Goal: Task Accomplishment & Management: Complete application form

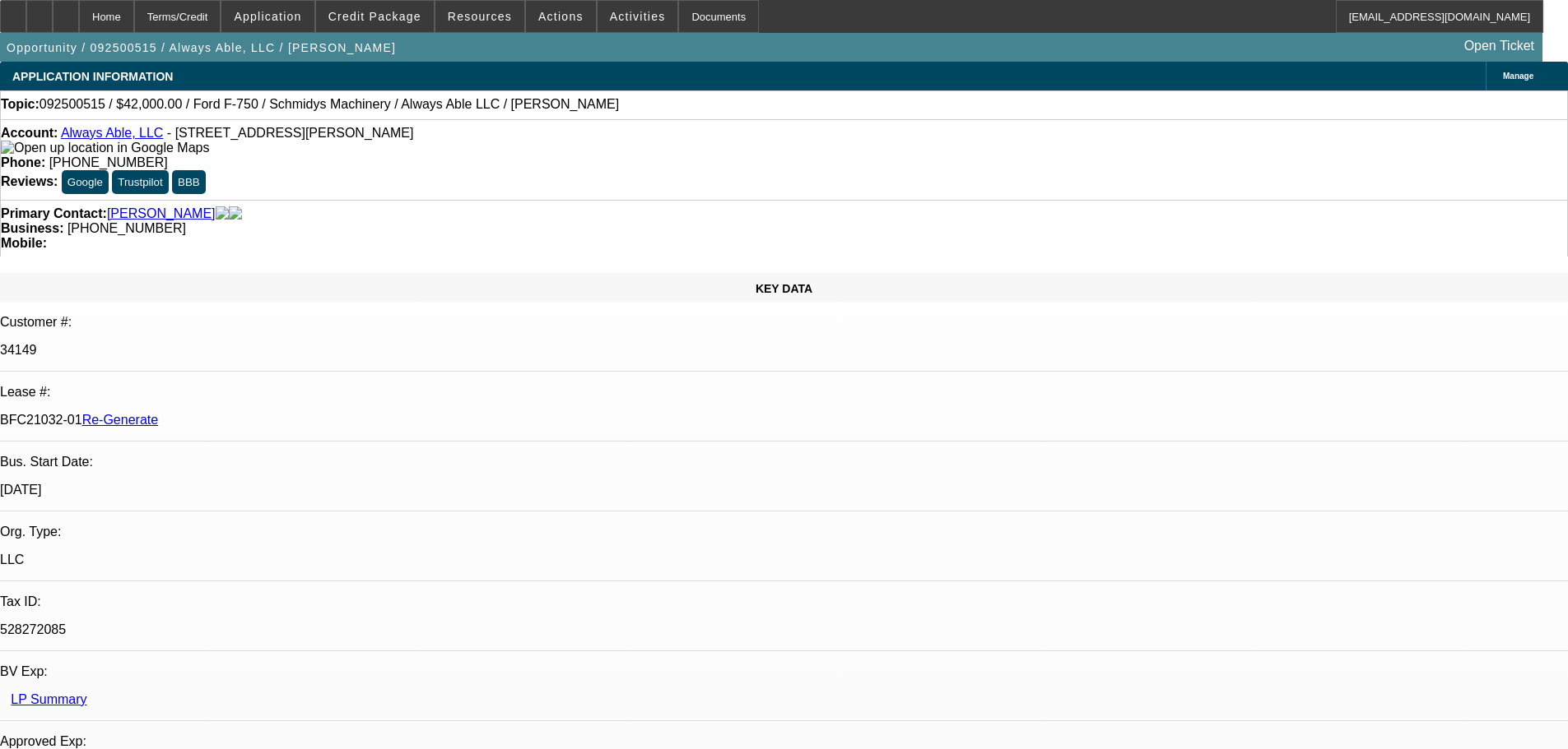
select select "3"
select select "0"
select select "6"
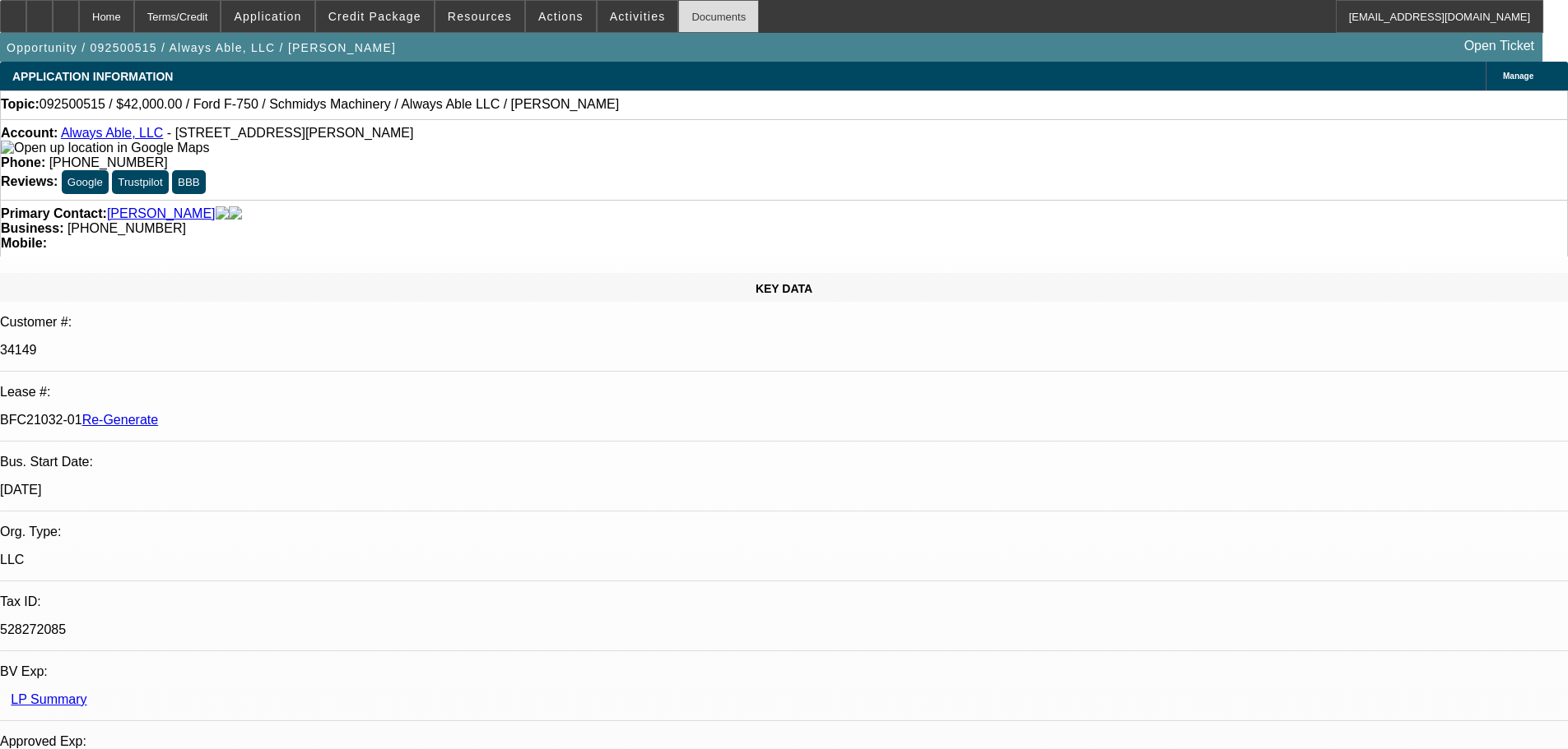
click at [704, 18] on div "Documents" at bounding box center [718, 16] width 80 height 33
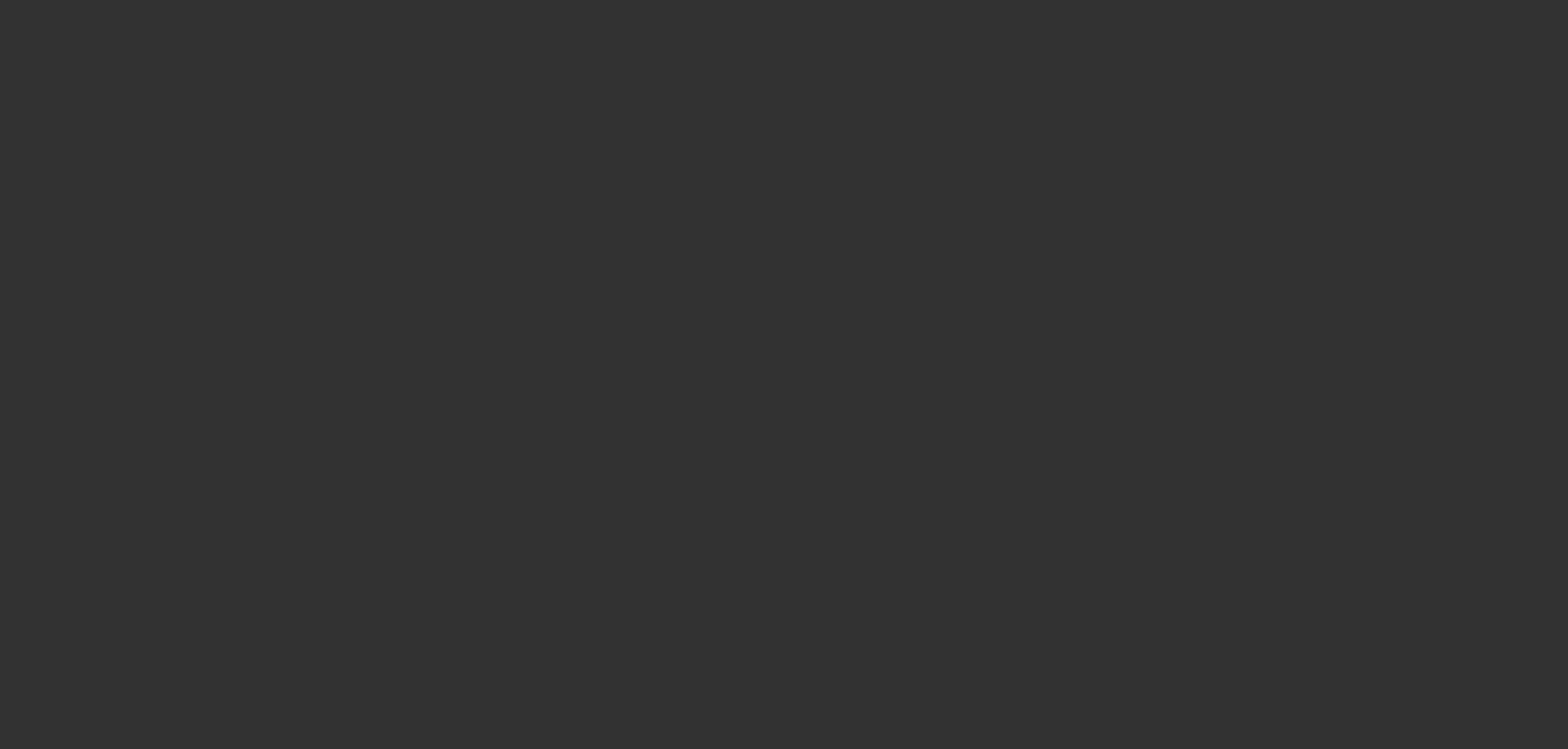
select select "3"
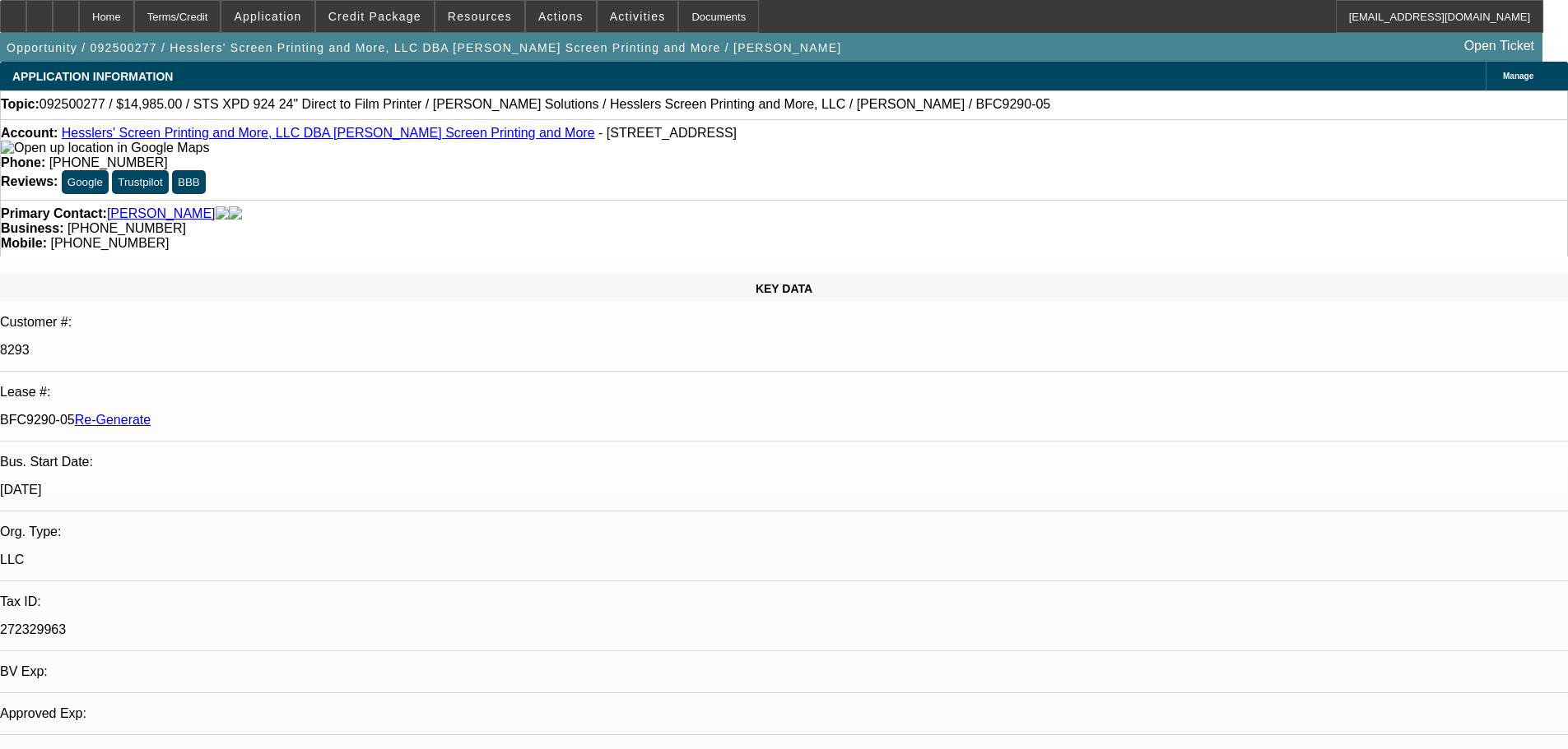
select select "0"
select select "2"
select select "0"
select select "2"
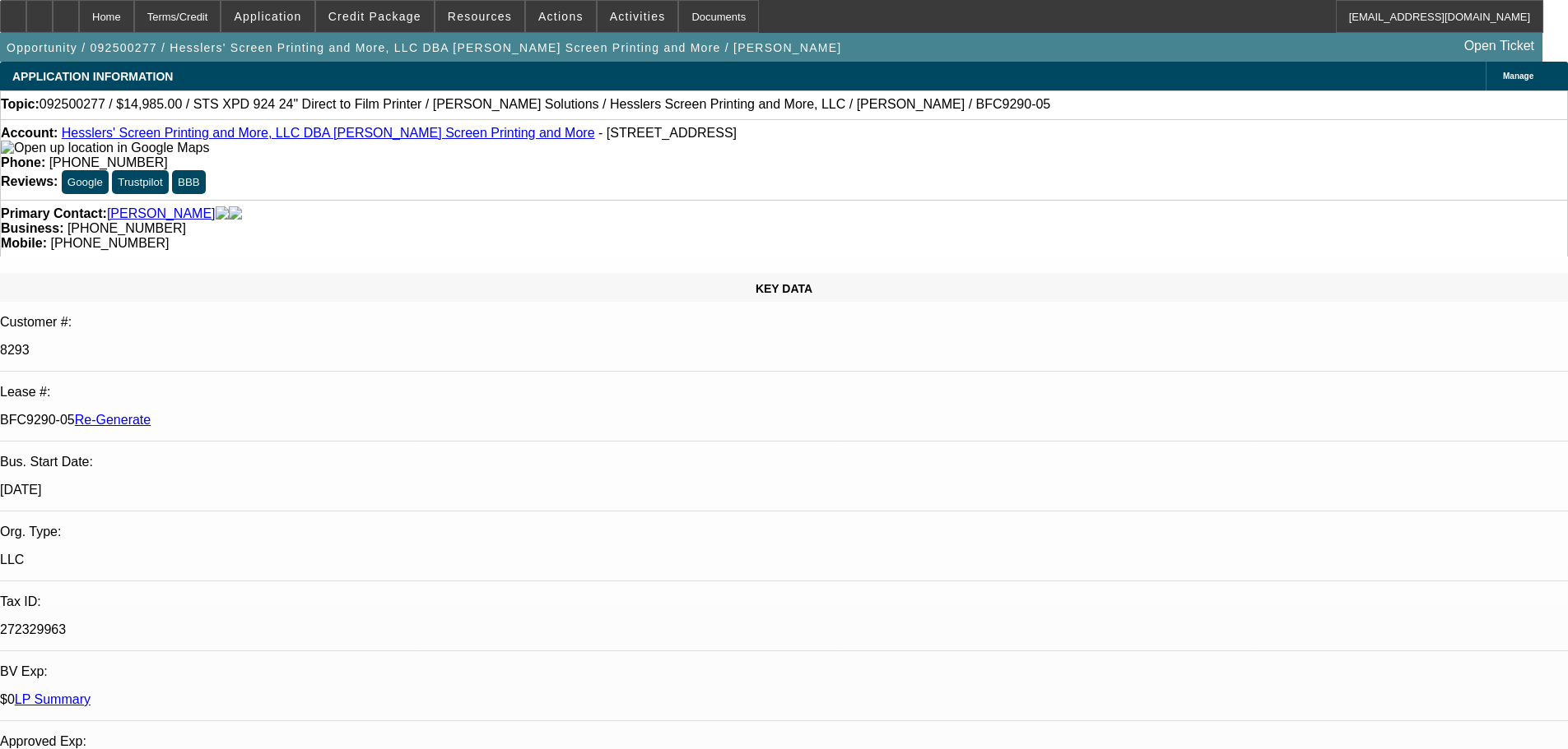
drag, startPoint x: 1114, startPoint y: 644, endPoint x: 1052, endPoint y: 604, distance: 73.8
click at [714, 23] on div "Documents" at bounding box center [718, 16] width 80 height 33
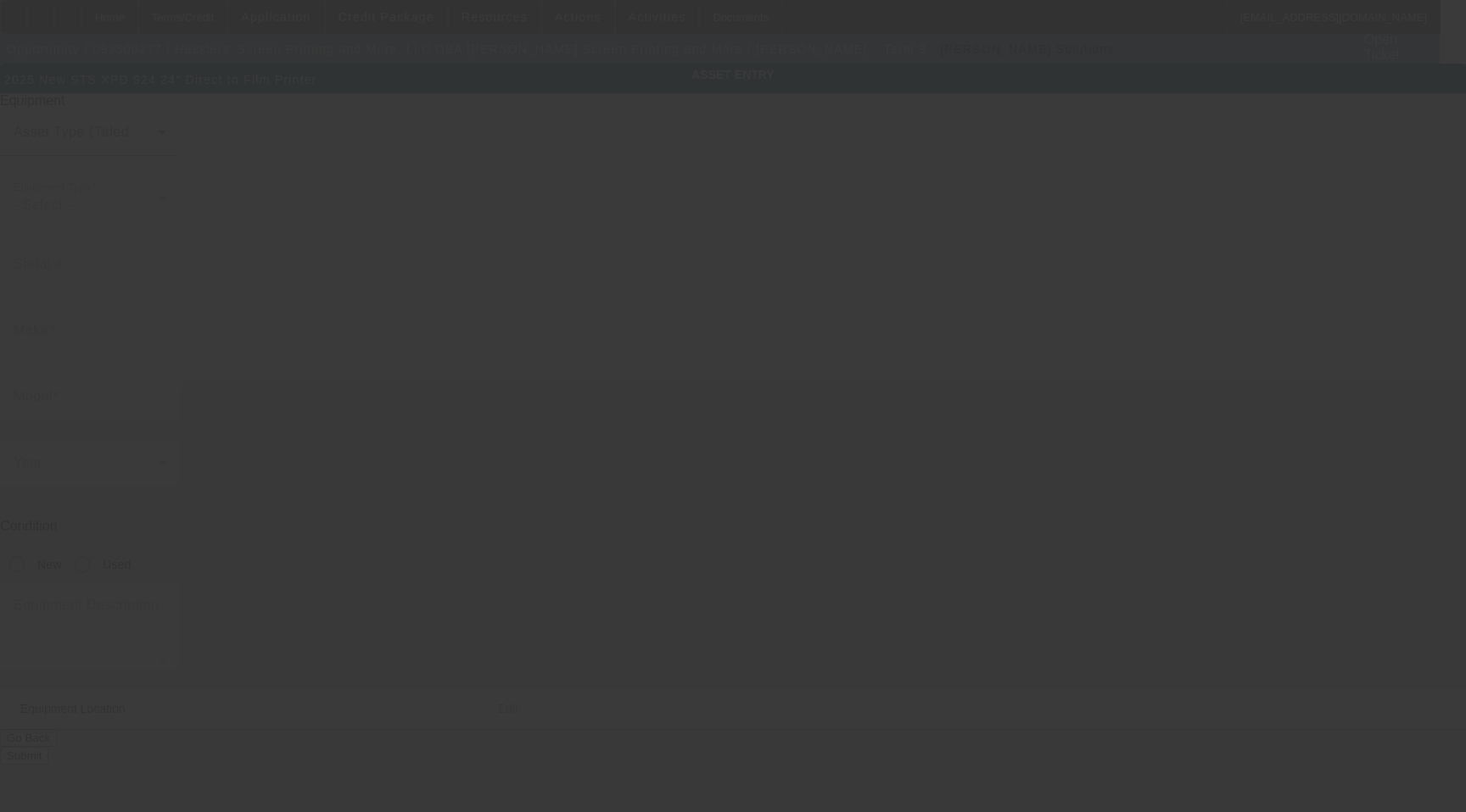
type input "STS"
type input "XPD 924 24" Direct to Film Printer"
radio input "true"
type textarea "DTF printer"
type input "[STREET_ADDRESS]"
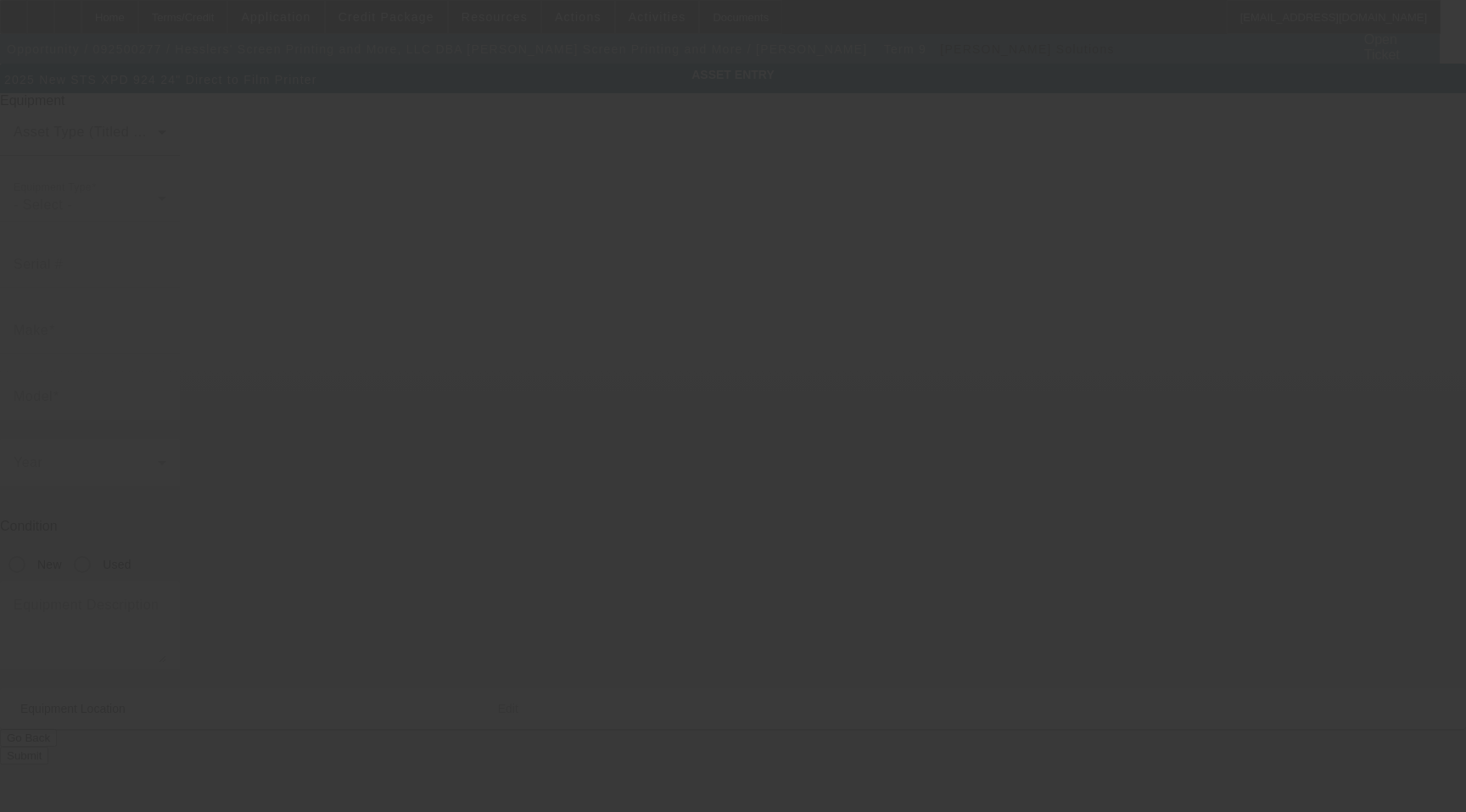
type input "[PERSON_NAME]"
type input "43302"
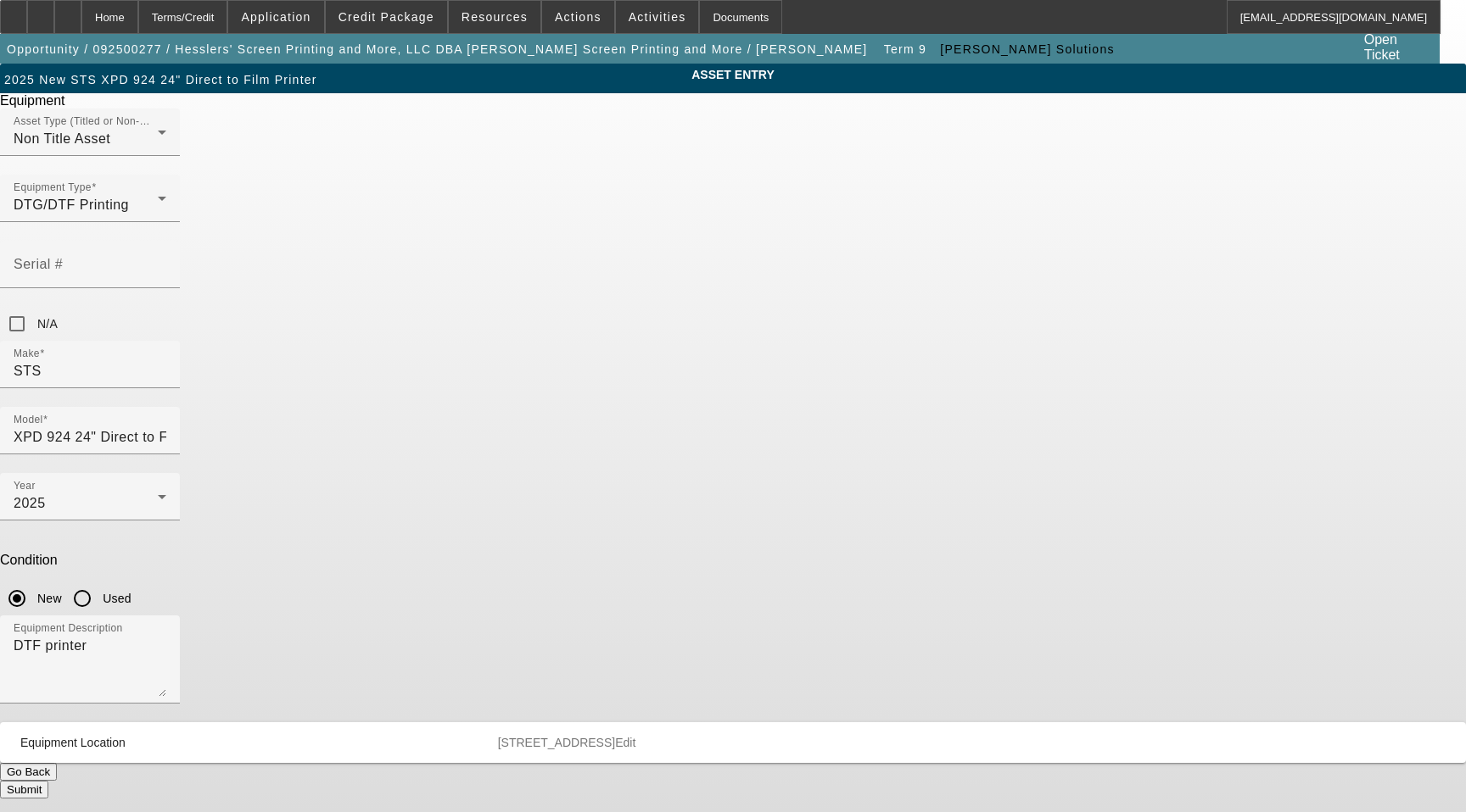
click at [1464, 288] on app-asset-collateral-manage "ASSET ENTRY Delete asset Equipment Asset Type (Titled or Non-Titled) Non Title …" at bounding box center [733, 431] width 1466 height 735
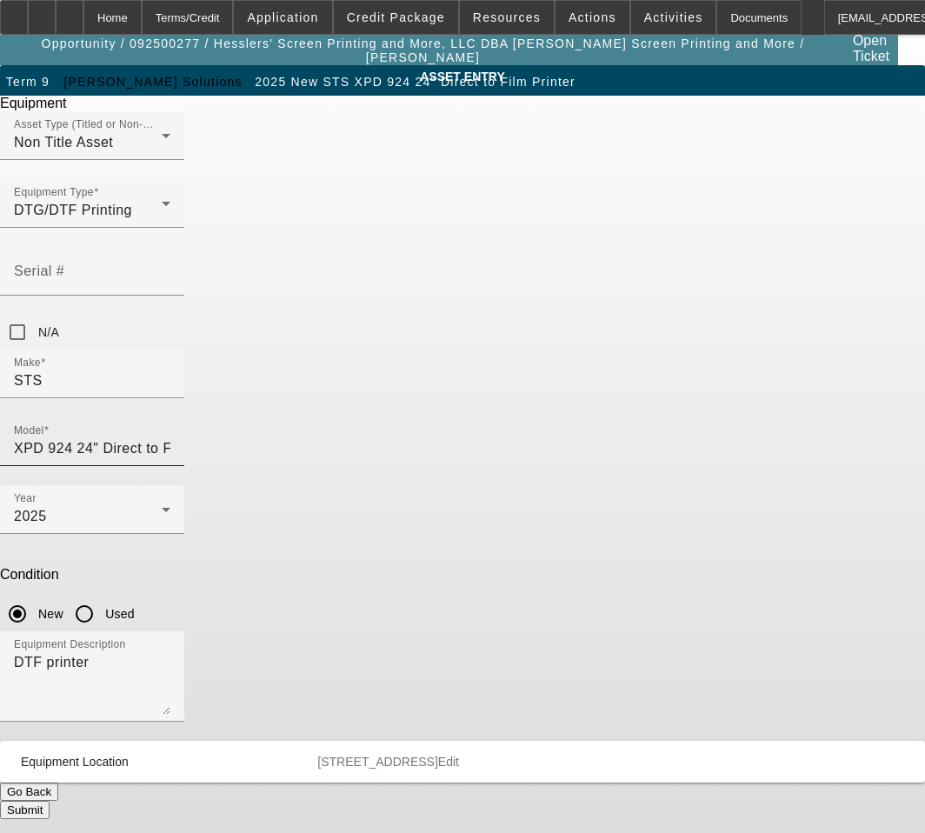
click at [170, 438] on input "XPD 924 24" Direct to Film Printer" at bounding box center [92, 448] width 157 height 21
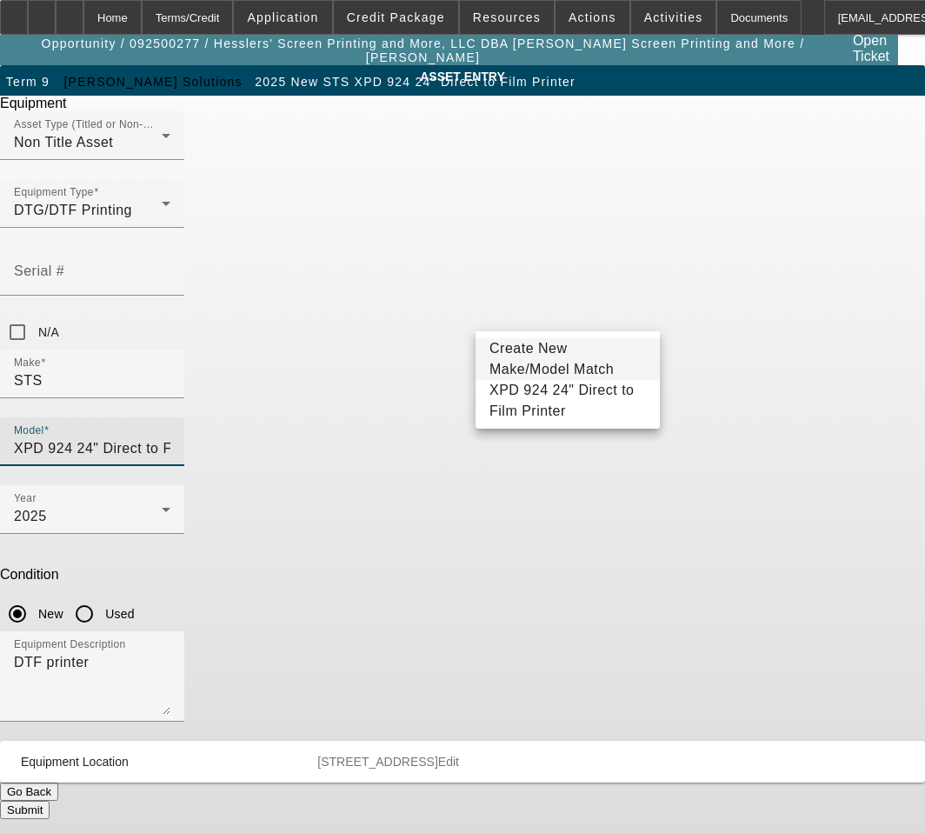
scroll to position [0, 15]
drag, startPoint x: 561, startPoint y: 312, endPoint x: 591, endPoint y: 306, distance: 30.2
click at [711, 347] on div "ASSET ENTRY Delete asset Equipment Asset Type (Titled or Non-Titled) Non Title …" at bounding box center [462, 442] width 925 height 754
click at [774, 371] on div "ASSET ENTRY Delete asset Equipment Asset Type (Titled or Non-Titled) Non Title …" at bounding box center [462, 442] width 925 height 754
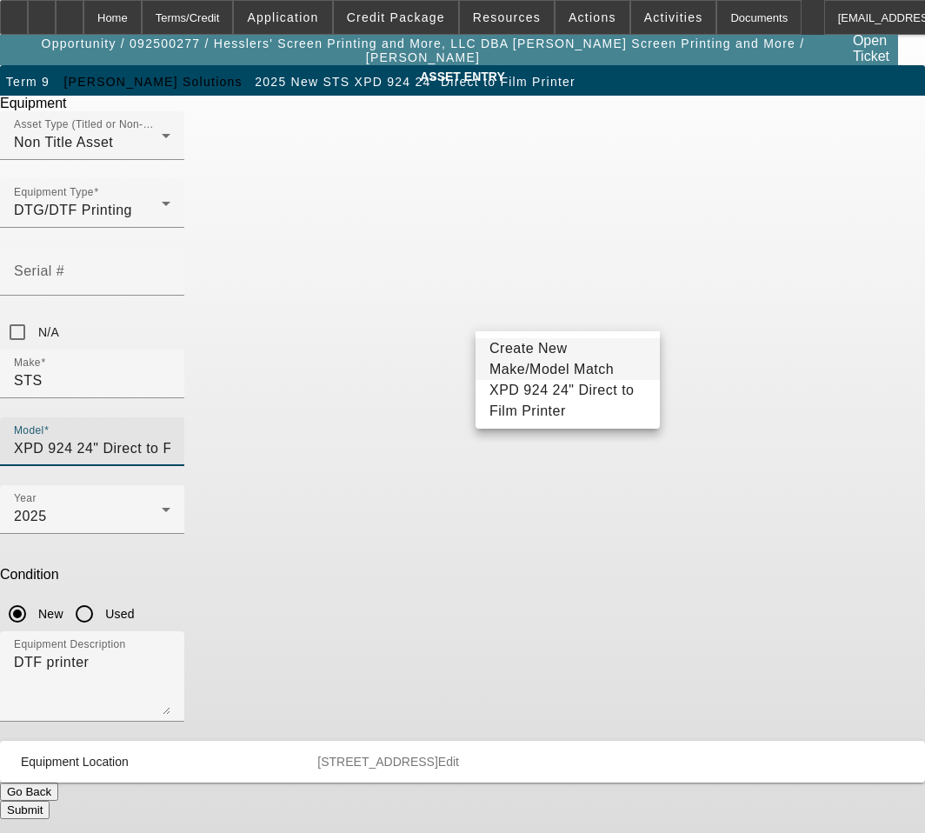
scroll to position [0, 15]
drag, startPoint x: 558, startPoint y: 305, endPoint x: 837, endPoint y: 312, distance: 278.4
click at [837, 312] on div "ASSET ENTRY Delete asset Equipment Asset Type (Titled or Non-Titled) Non Title …" at bounding box center [462, 442] width 925 height 754
click at [816, 383] on div "ASSET ENTRY Delete asset Equipment Asset Type (Titled or Non-Titled) Non Title …" at bounding box center [462, 442] width 925 height 754
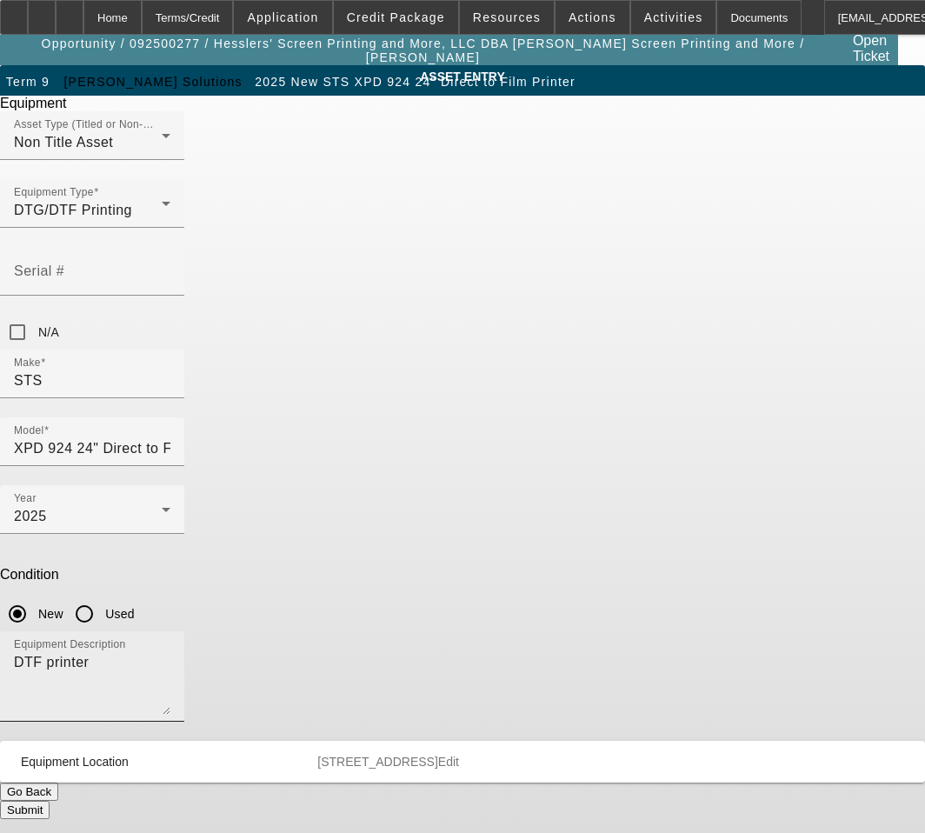
drag, startPoint x: 408, startPoint y: 452, endPoint x: 381, endPoint y: 459, distance: 27.8
click at [170, 652] on textarea "DTF printer" at bounding box center [92, 683] width 157 height 63
drag, startPoint x: 377, startPoint y: 459, endPoint x: 16, endPoint y: 413, distance: 364.7
click at [16, 413] on app-asset-collateral-manage "ASSET ENTRY Delete asset Equipment Asset Type (Titled or Non-Titled) Non Title …" at bounding box center [462, 442] width 925 height 754
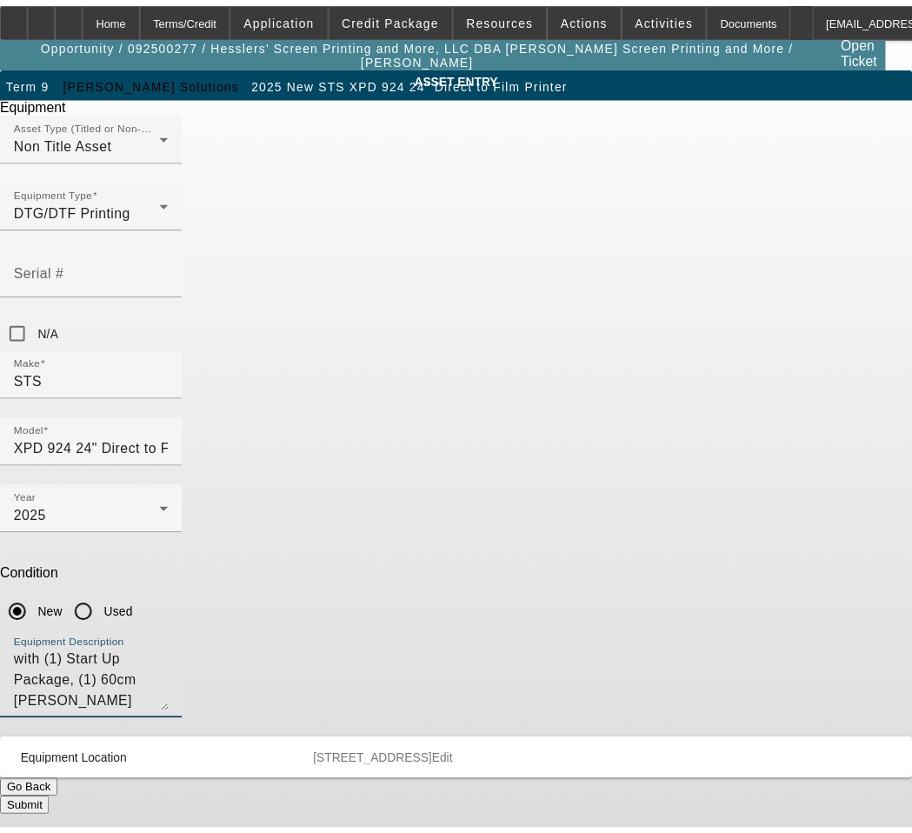
scroll to position [17, 0]
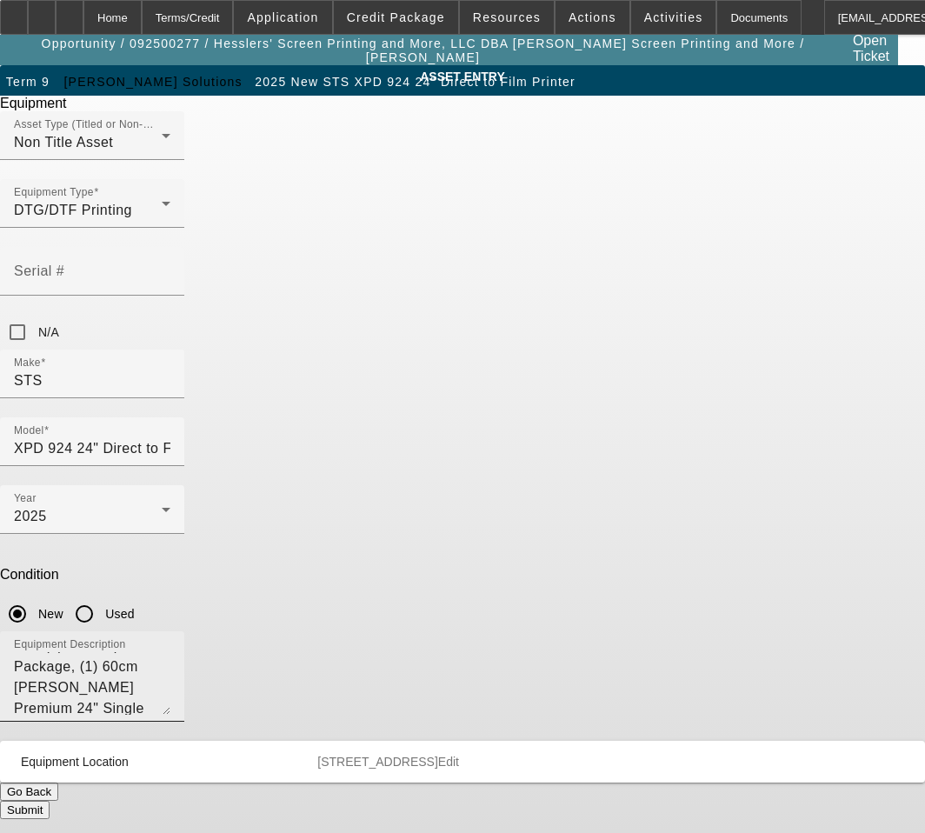
click at [170, 652] on textarea "with (1) Start Up Package, (1) 60cm Hirsch Premium 24" Single Roll Film, (1) 1k…" at bounding box center [92, 683] width 157 height 63
type textarea "with (1) Start Up Package, (1) 60cm Hirsch Premium 24" Single Roll Film, (1) 1k…"
click at [623, 755] on span "Equipment Location 278 E Church Street Marion OH 43302 Edit" at bounding box center [459, 762] width 877 height 14
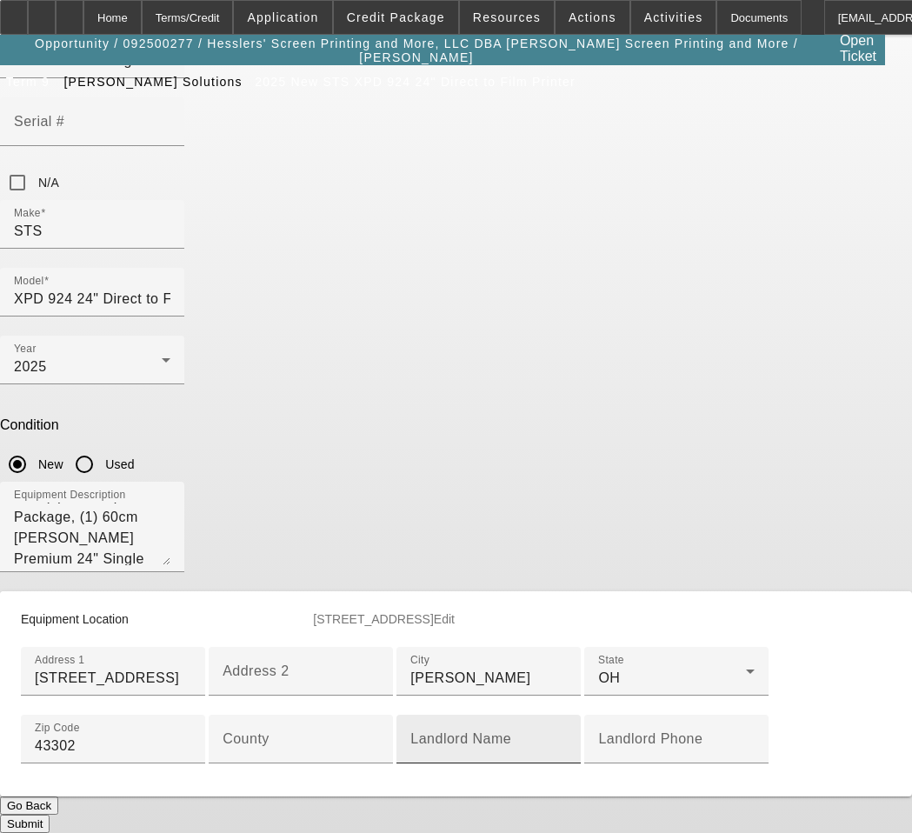
scroll to position [348, 0]
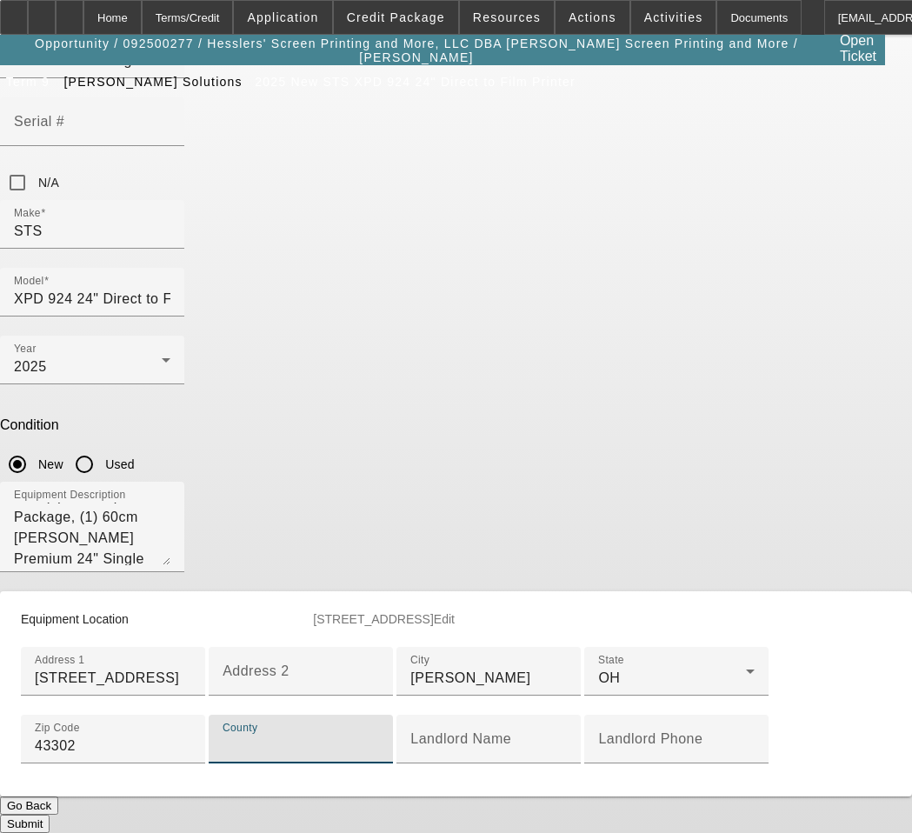
click at [341, 736] on input "County" at bounding box center [301, 746] width 157 height 21
type input "[PERSON_NAME]"
click at [50, 815] on button "Submit" at bounding box center [25, 824] width 50 height 18
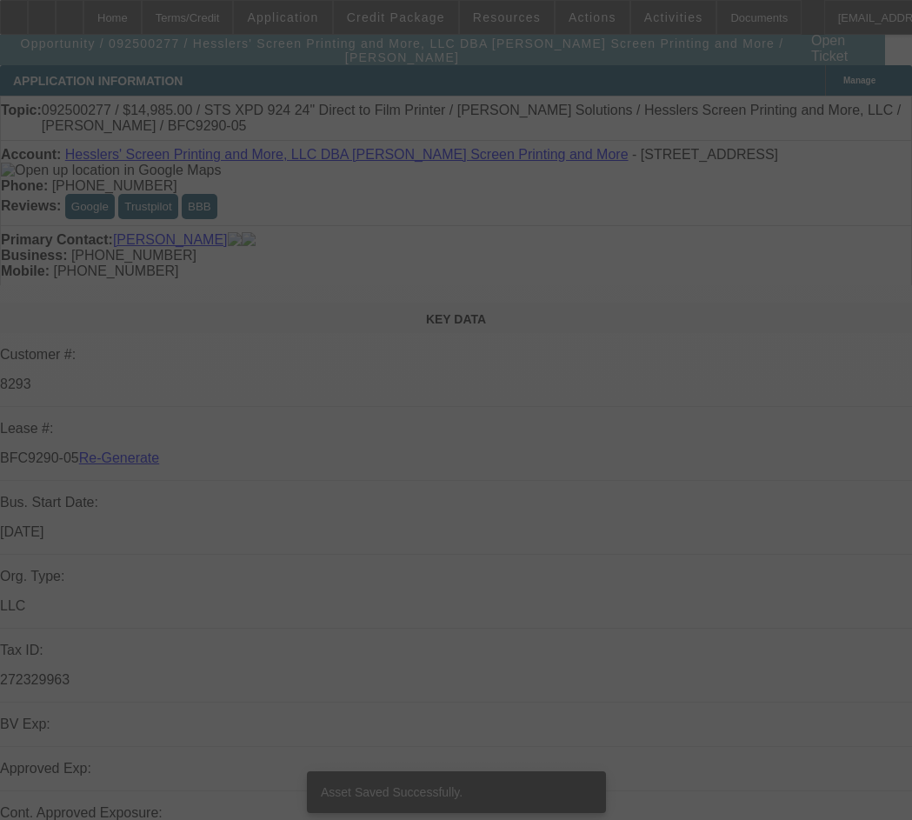
select select "3"
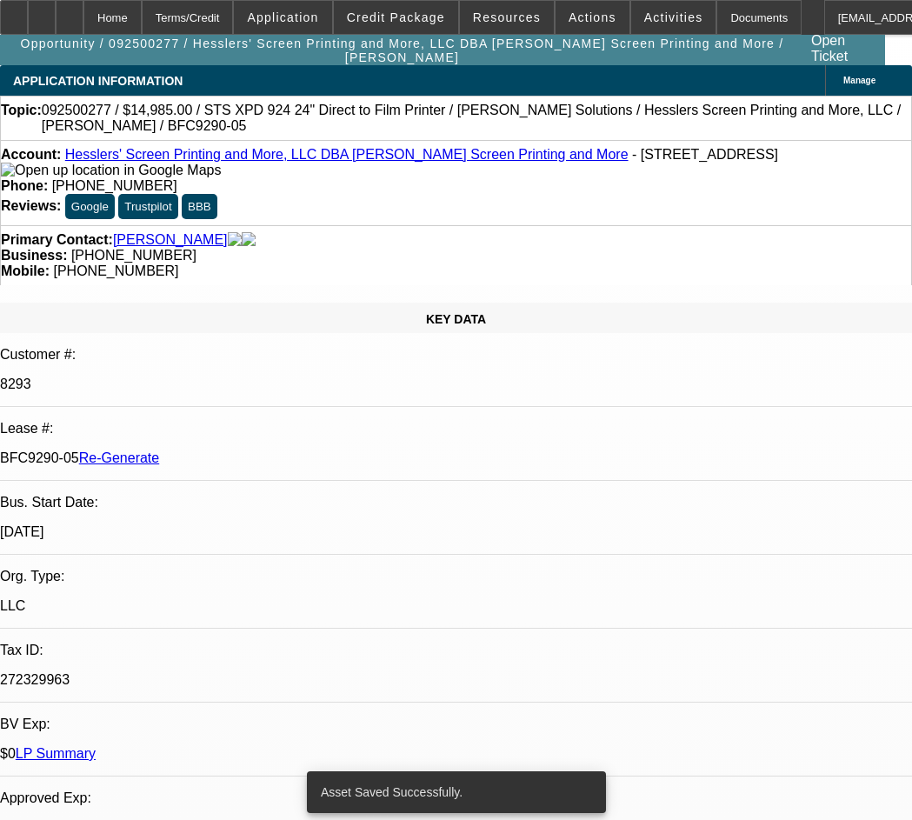
select select "0"
select select "2"
select select "0"
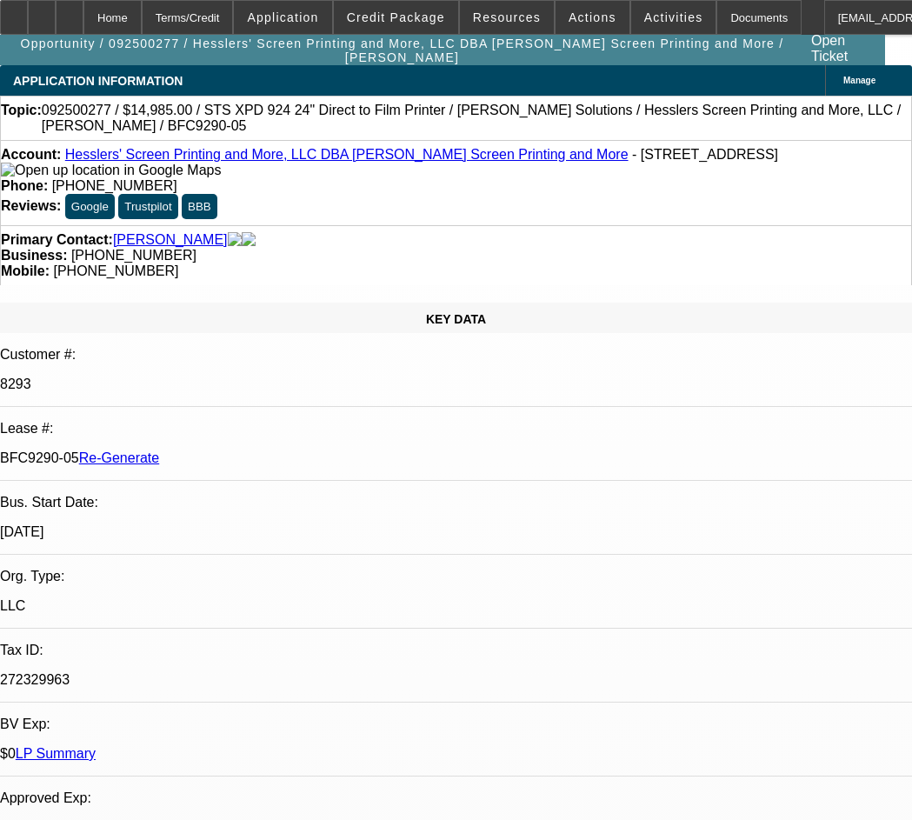
select select "1"
select select "2"
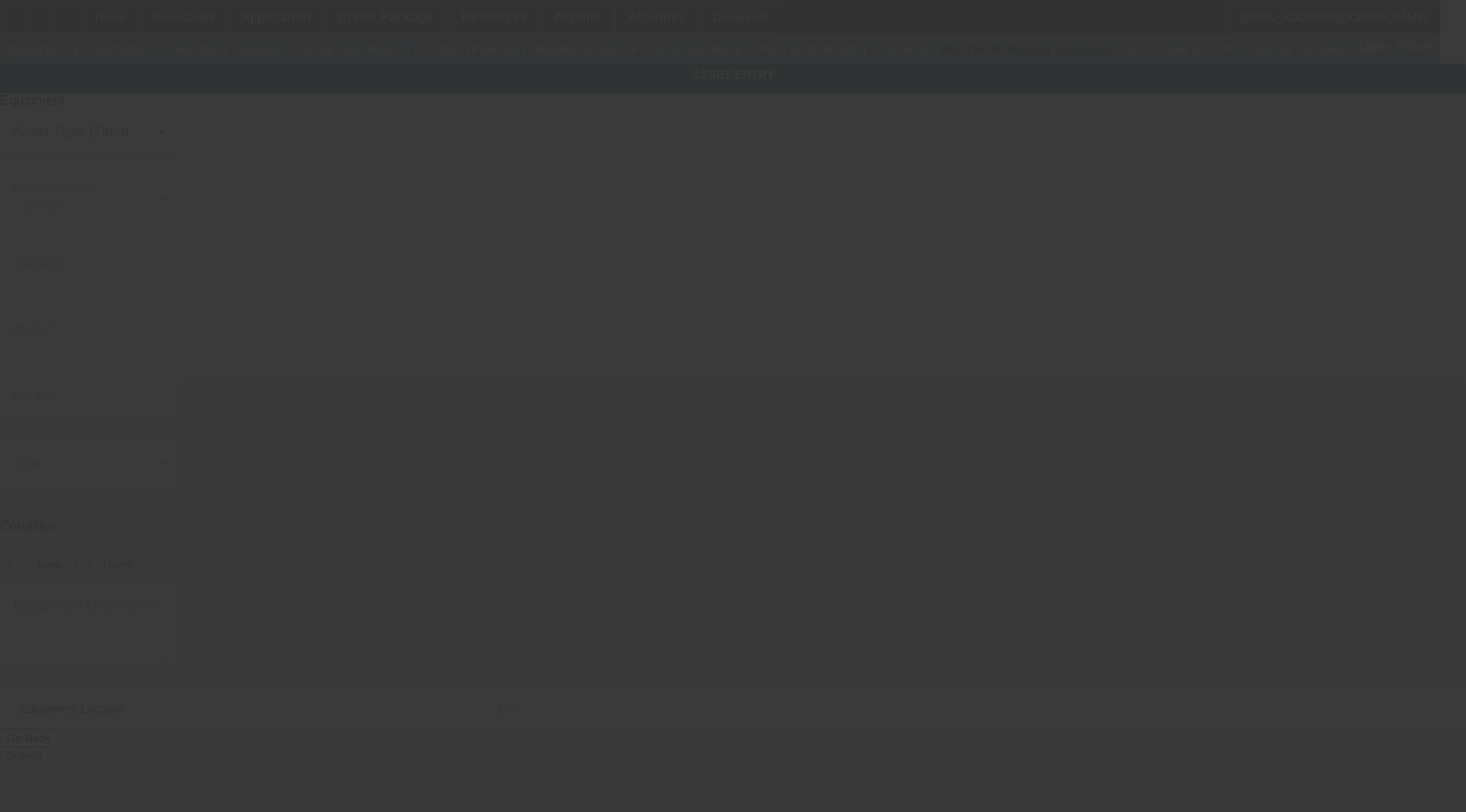
type input "STS"
type input "Pro S20 24" Shaker"
radio input "true"
type textarea "shaker"
type input "278 E Church St"
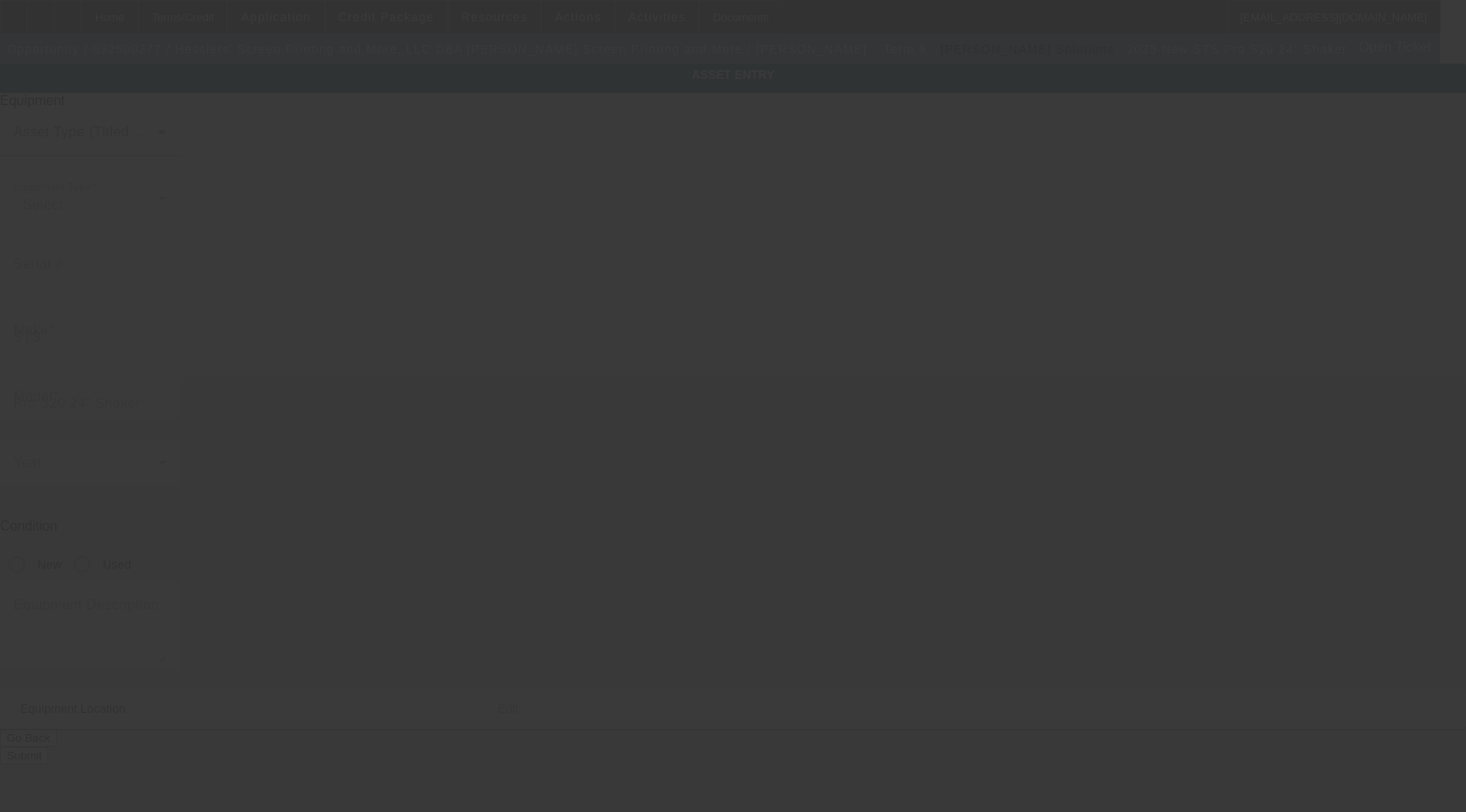
type input "Marion"
type input "43302"
type input "Marion"
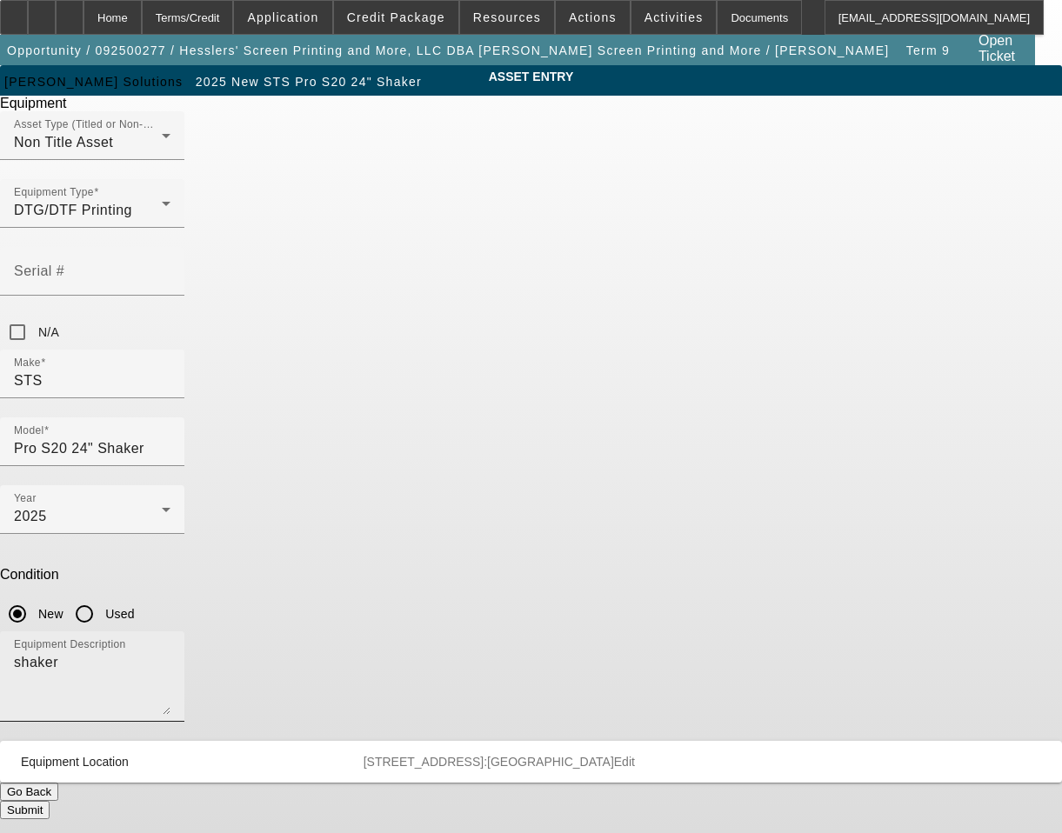
drag, startPoint x: 531, startPoint y: 461, endPoint x: 522, endPoint y: 464, distance: 9.9
click at [170, 652] on textarea "shaker" at bounding box center [92, 683] width 157 height 63
drag, startPoint x: 434, startPoint y: 471, endPoint x: 21, endPoint y: 459, distance: 413.3
click at [21, 460] on app-asset-collateral-manage "ASSET ENTRY Delete asset Equipment Asset Type (Titled or Non-Titled) Non Title …" at bounding box center [531, 442] width 1062 height 754
drag, startPoint x: 362, startPoint y: 457, endPoint x: 349, endPoint y: 453, distance: 13.5
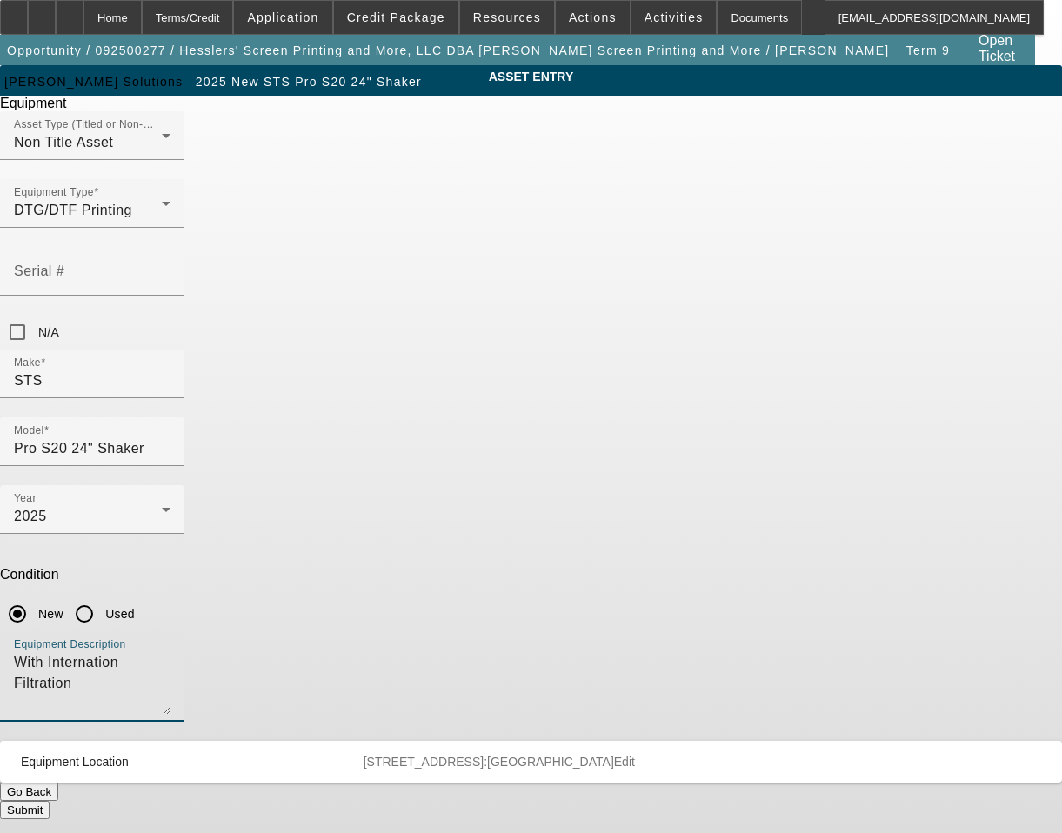
click at [170, 652] on textarea "With Internation Filtration" at bounding box center [92, 683] width 157 height 63
type textarea "With Internal Filtration"
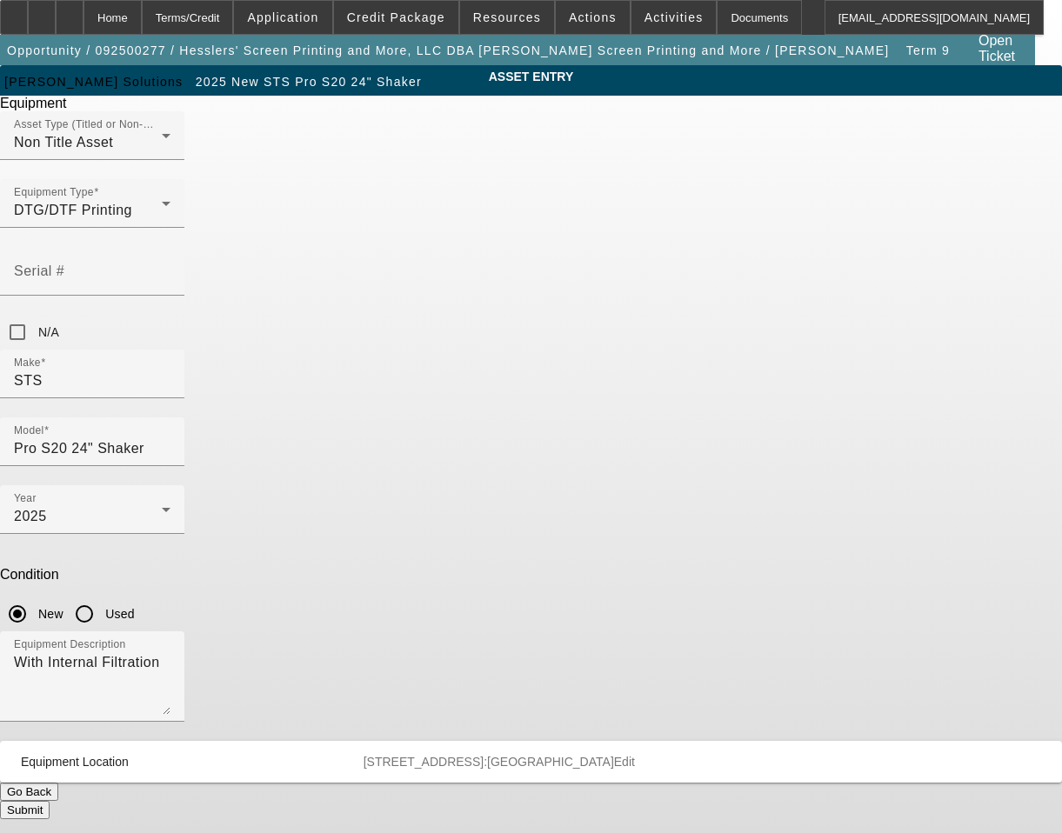
click at [50, 801] on button "Submit" at bounding box center [25, 810] width 50 height 18
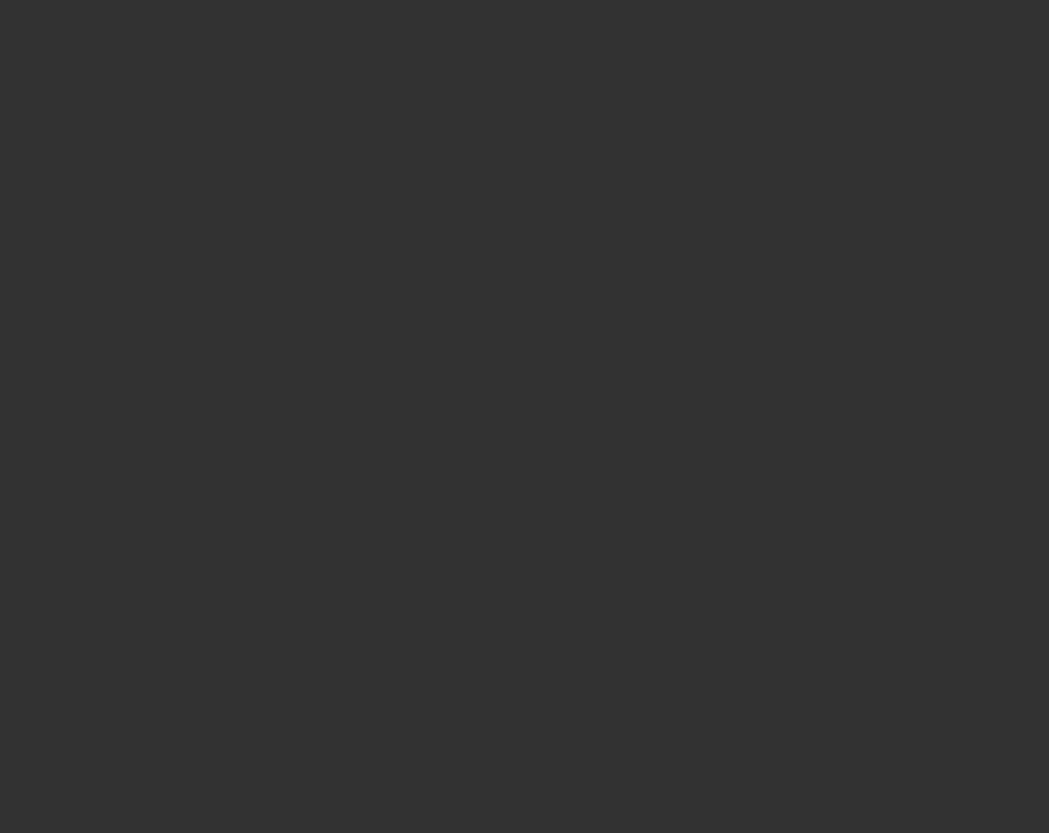
select select "3"
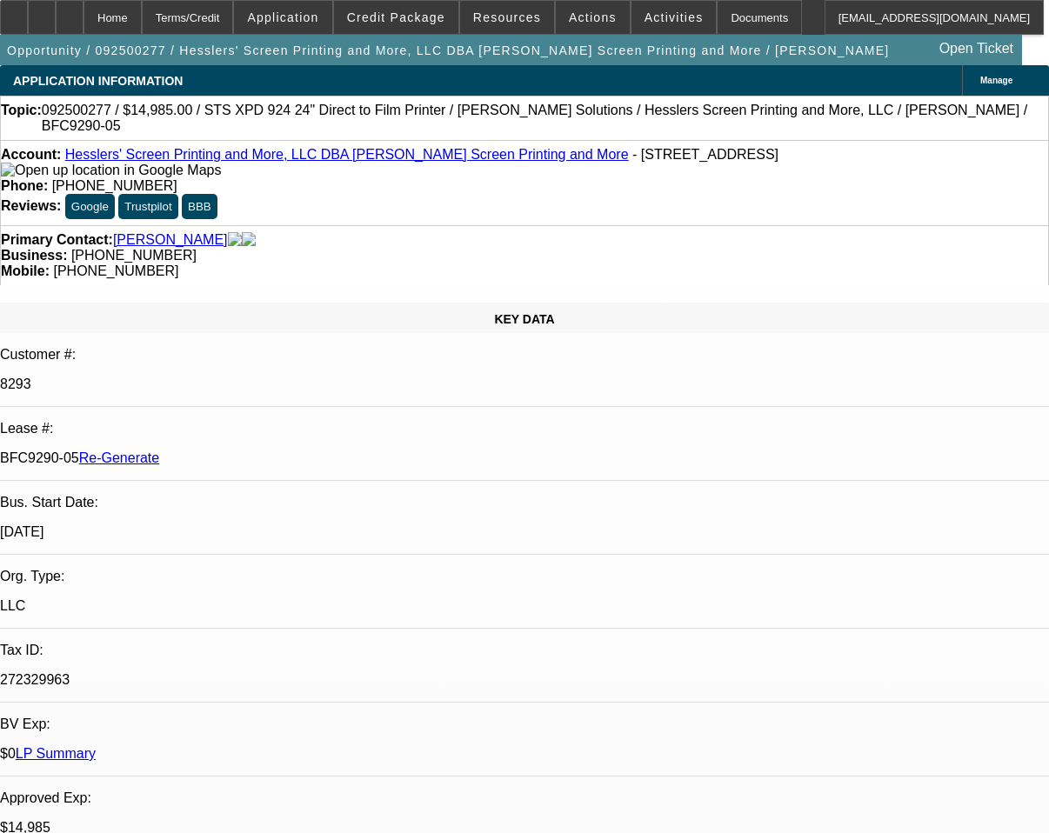
select select "0"
select select "2"
select select "0"
select select "2"
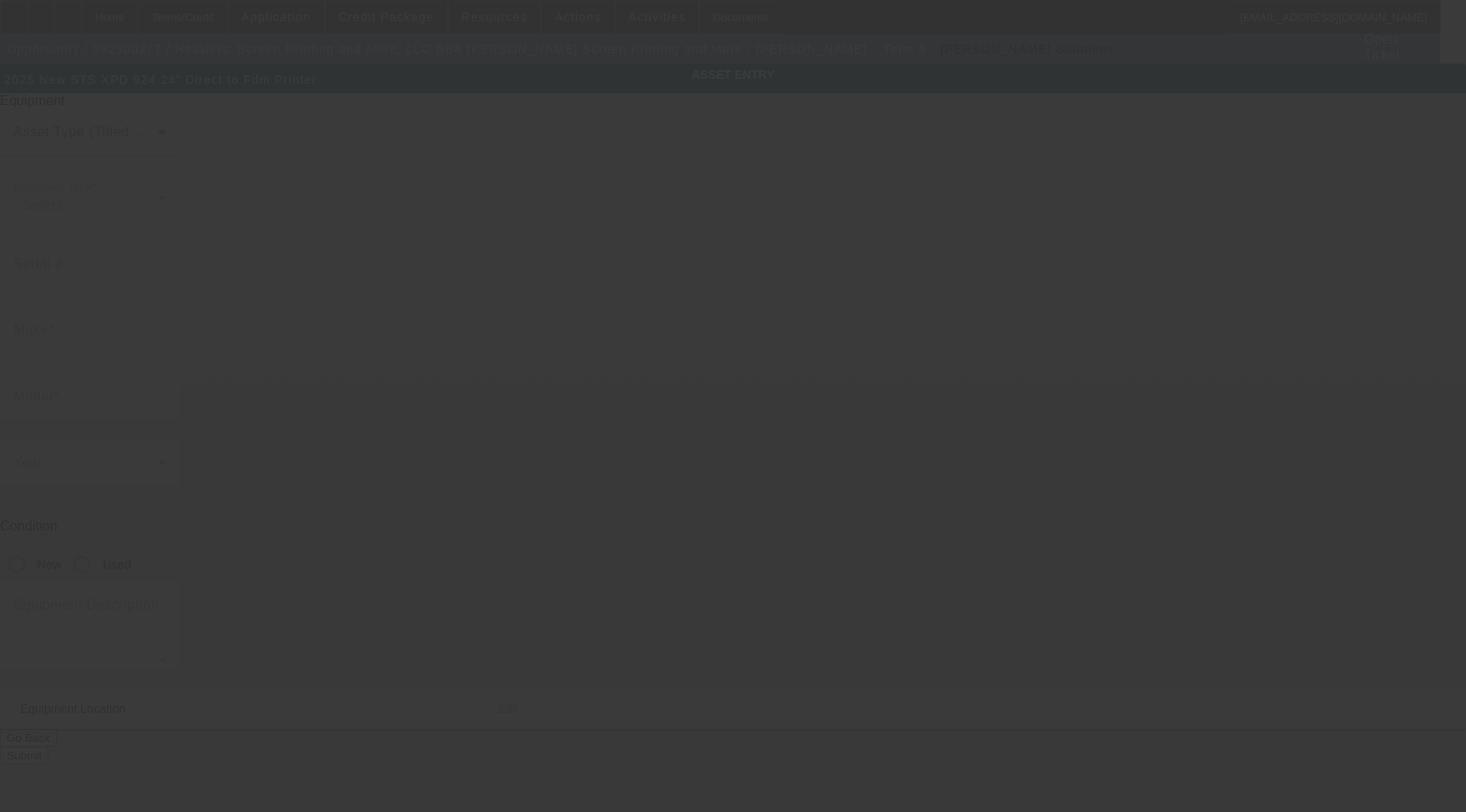
type input "STS"
type input "XPD 924 24" Direct to Film Printer"
radio input "true"
type textarea "with (1) Start Up Package, (1) 60cm Hirsch Premium 24" Single Roll Film, (1) 1k…"
type input "[STREET_ADDRESS]"
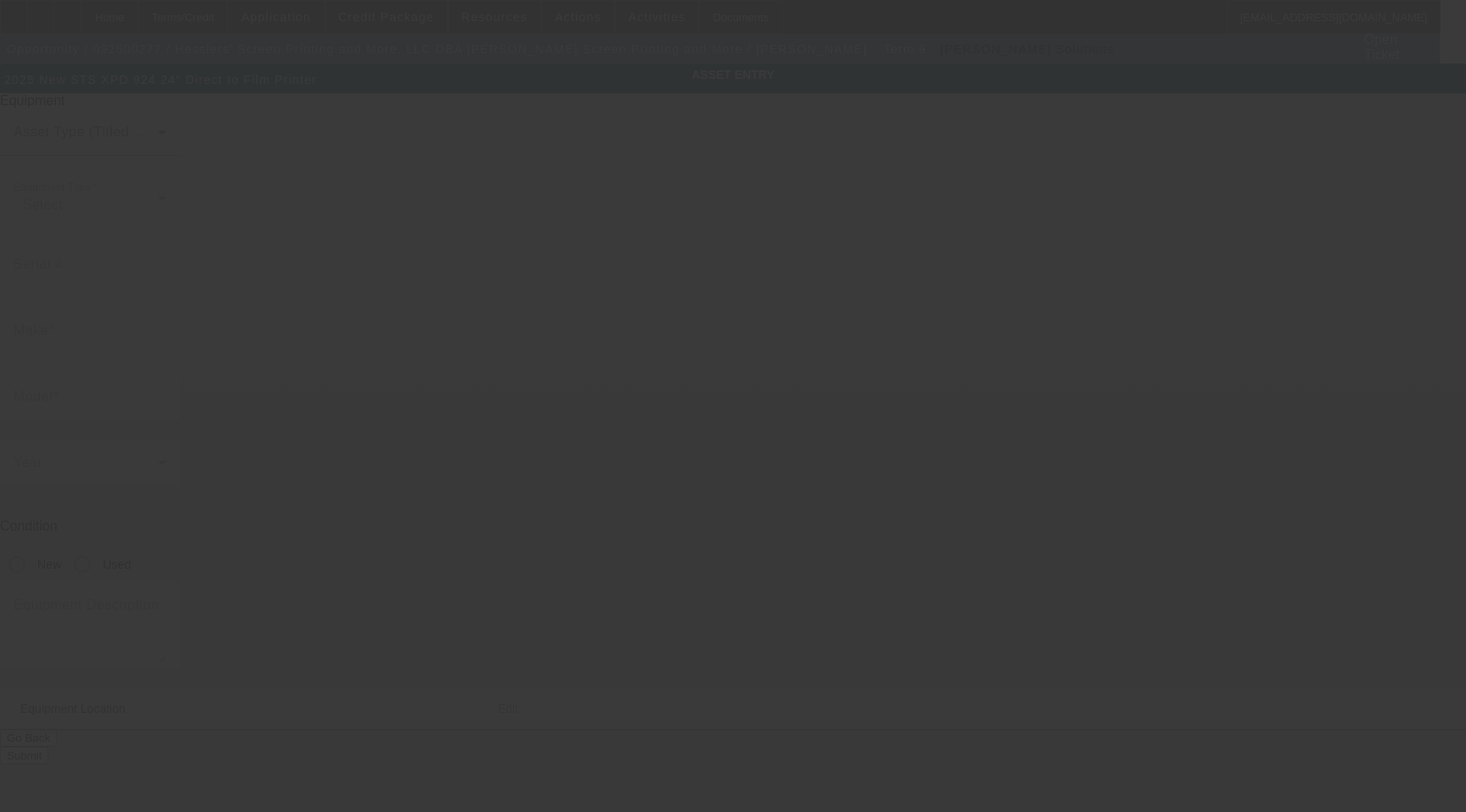
type input "[PERSON_NAME]"
type input "43302"
type input "[PERSON_NAME]"
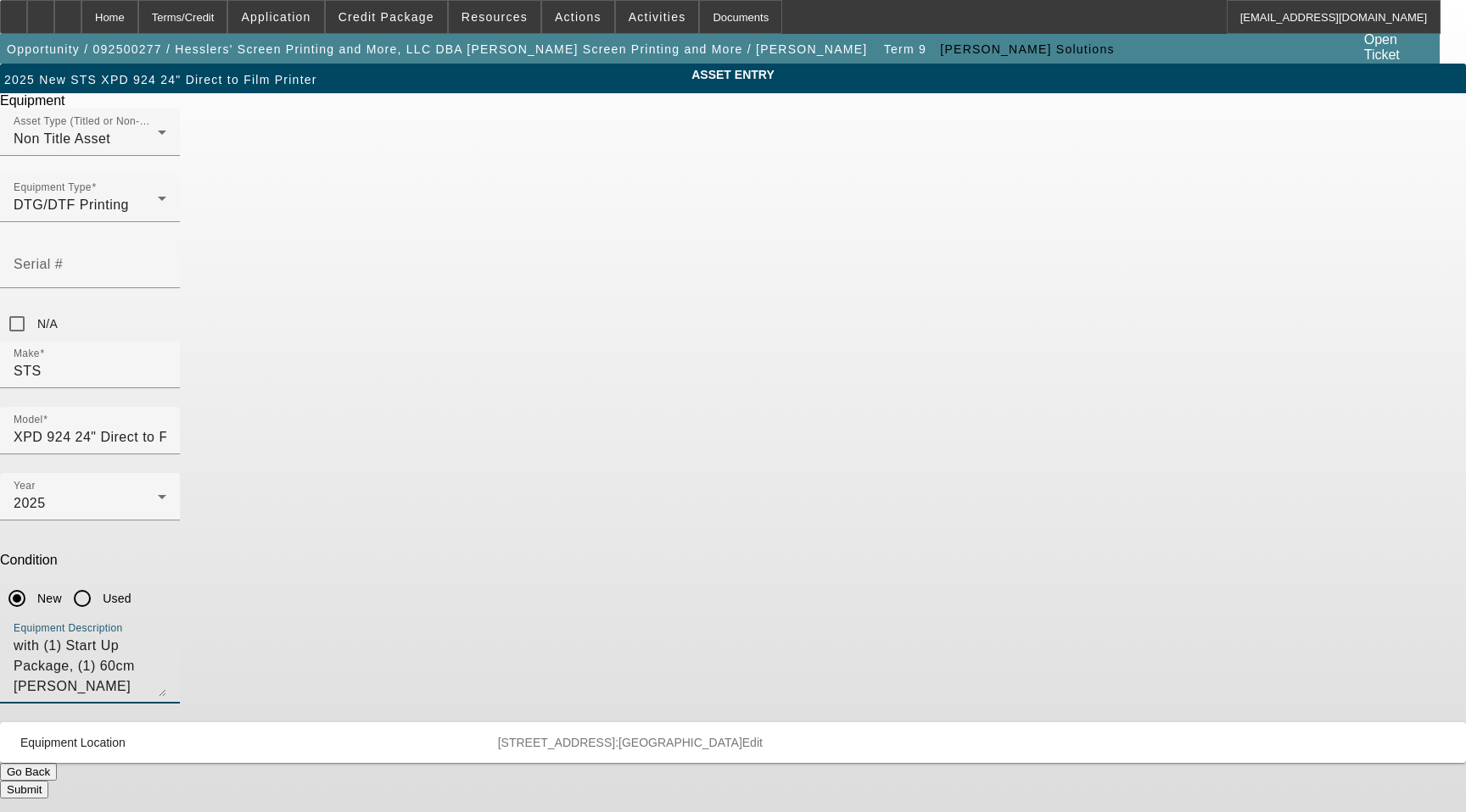
click at [166, 636] on textarea "with (1) Start Up Package, (1) 60cm Hirsch Premium 24" Single Roll Film, (1) 1k…" at bounding box center [90, 666] width 153 height 61
type textarea "with (1) Start Up Package, (1) 60cm [PERSON_NAME] Premium 24" Single Roll Film,…"
click at [49, 781] on button "Submit" at bounding box center [24, 790] width 49 height 18
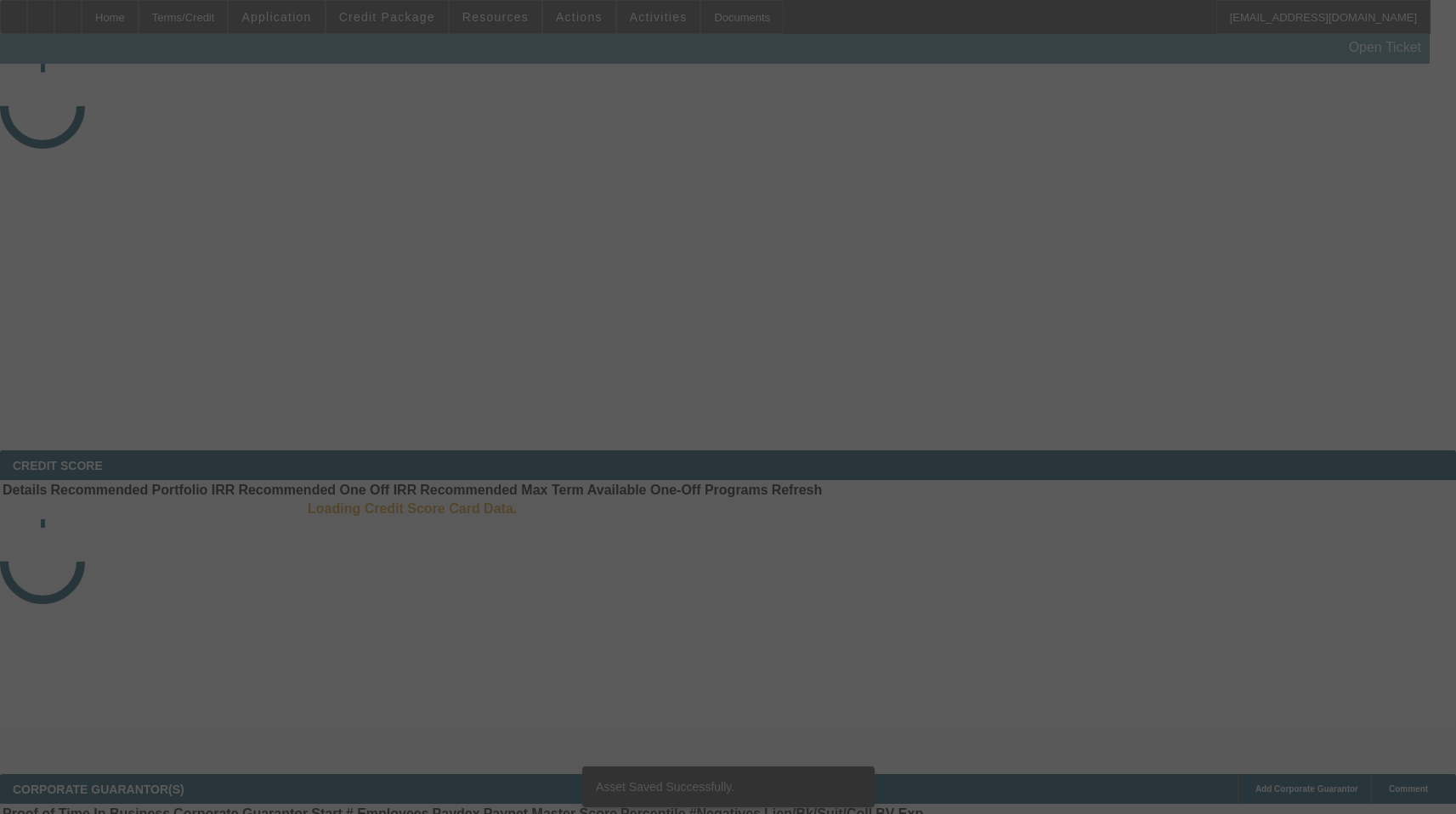
select select "3"
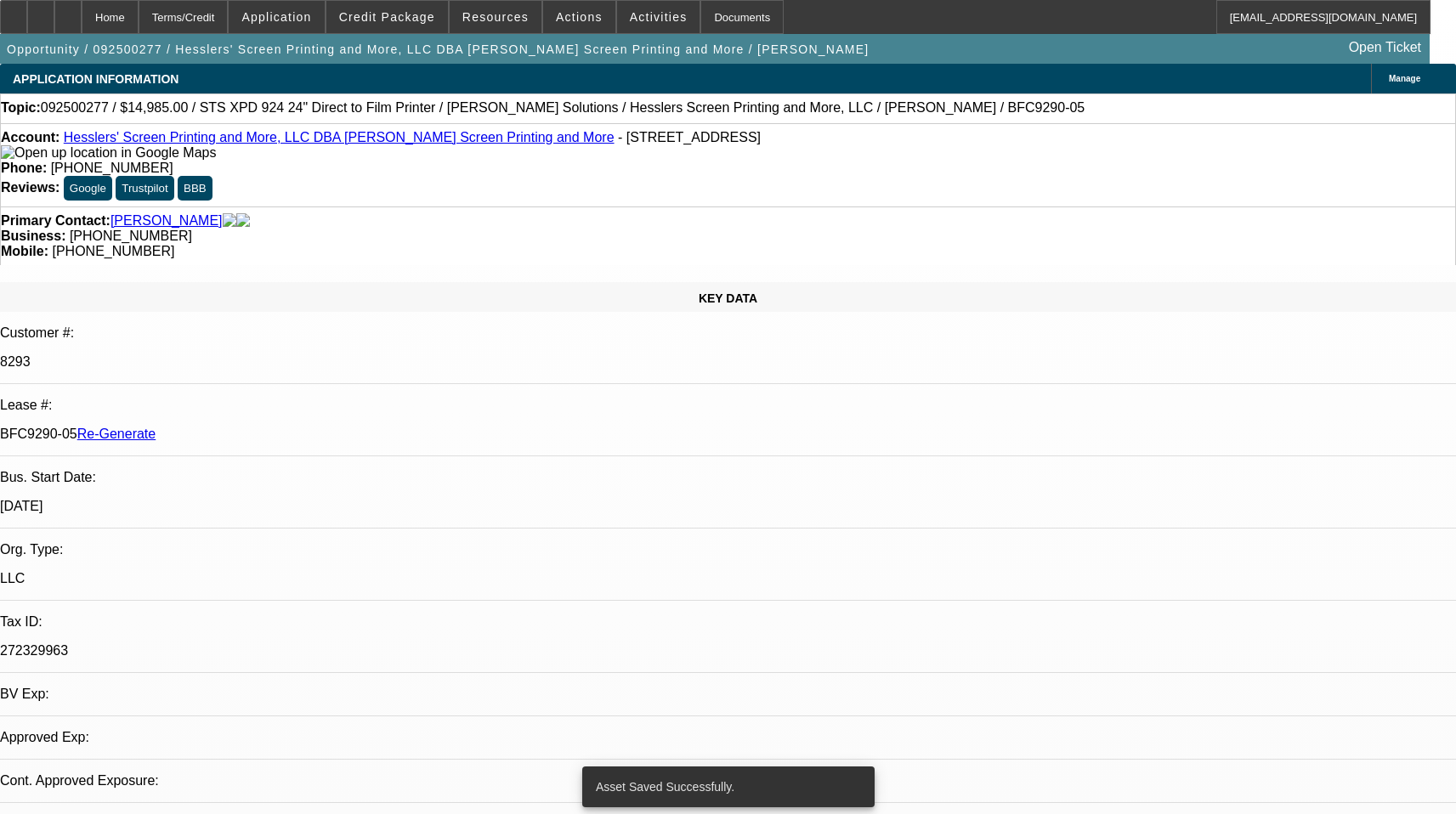
select select "0"
select select "2"
select select "0"
select select "2"
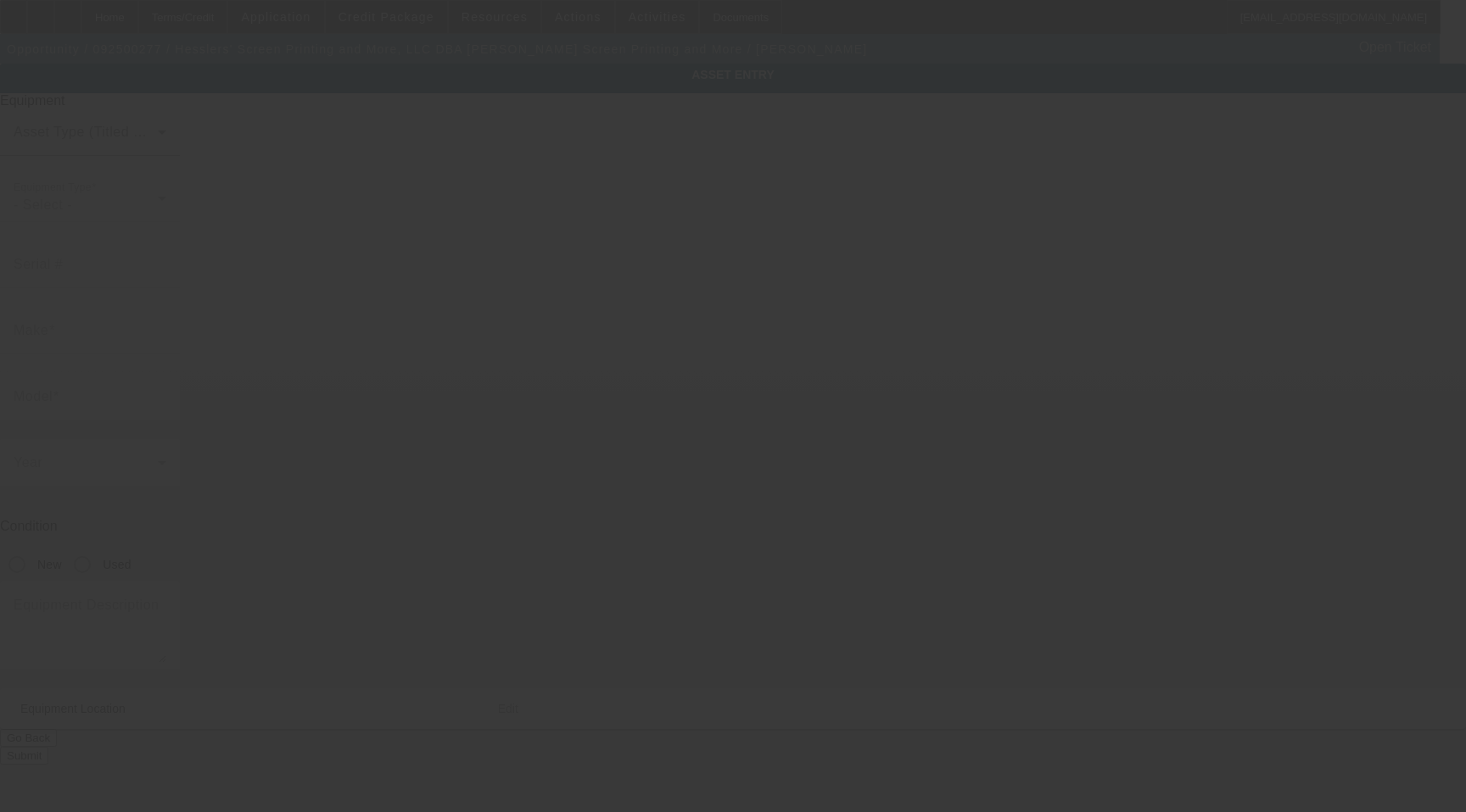
type input "STS"
type input "XPD 924 24" Direct to Film Printer"
radio input "true"
type textarea "with (1) Start Up Package, (1) 60cm [PERSON_NAME] Premium 24" Single Roll Film,…"
type input "[STREET_ADDRESS]"
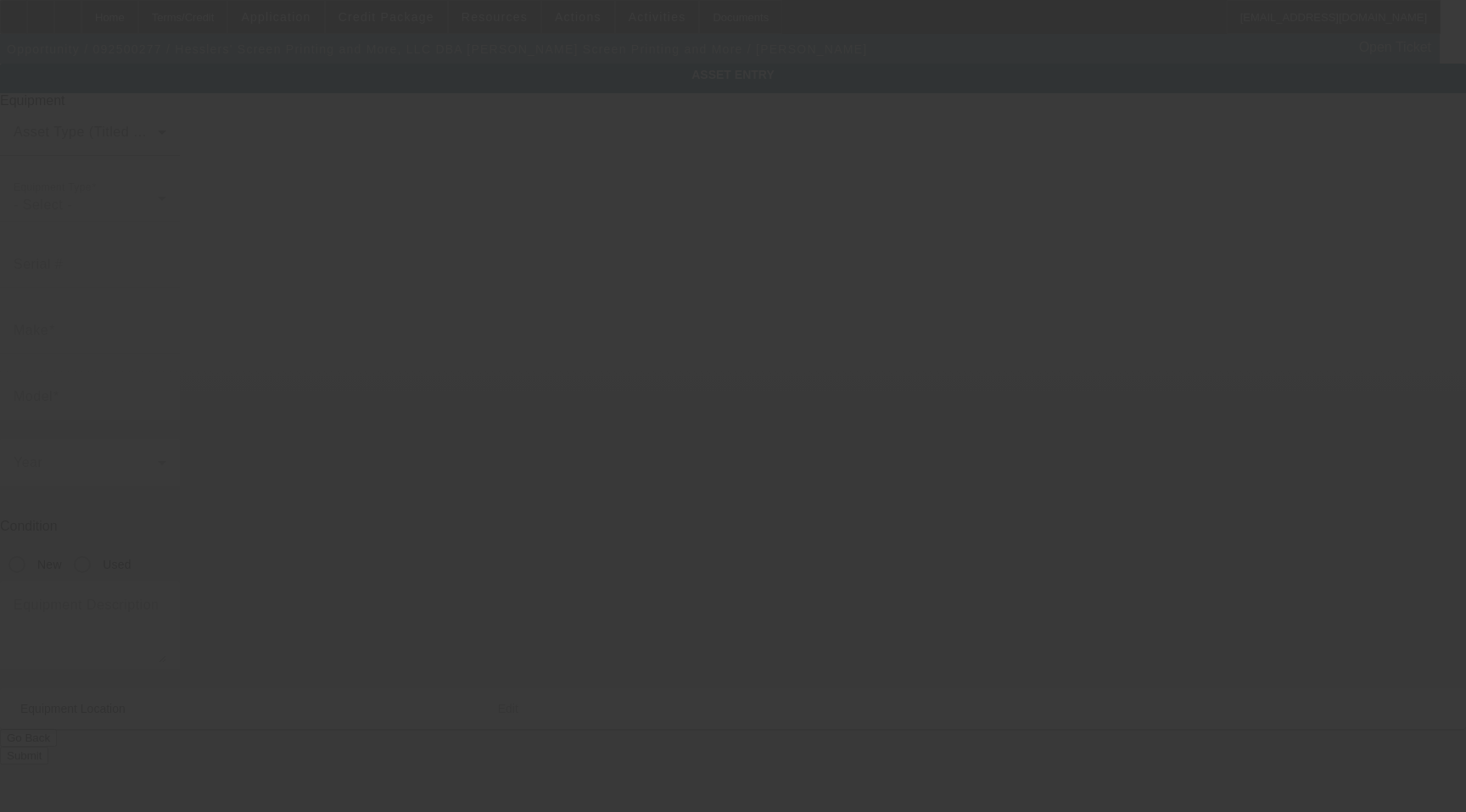
type input "[PERSON_NAME]"
type input "43302"
type input "[PERSON_NAME]"
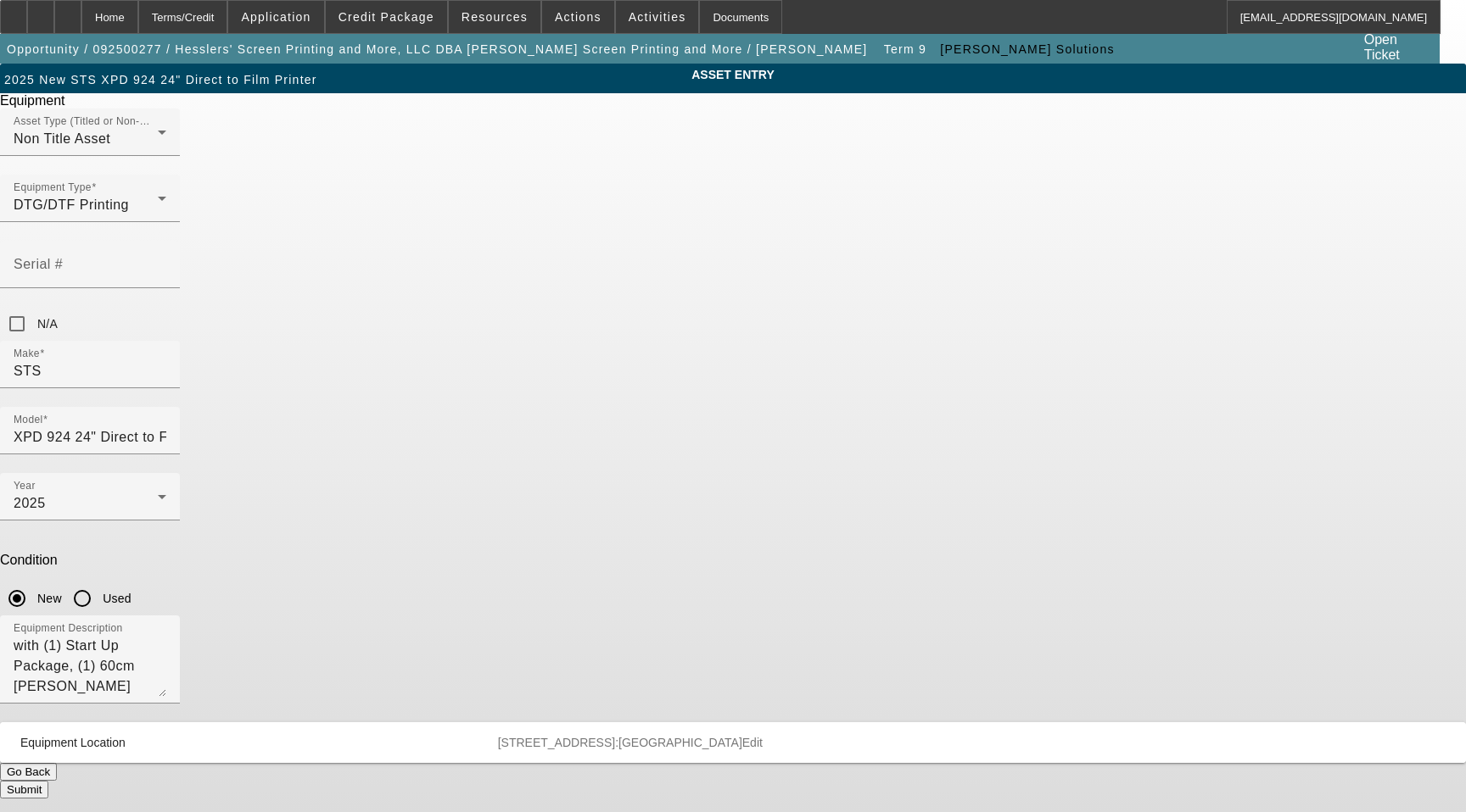
click at [742, 736] on span "[STREET_ADDRESS]:[GEOGRAPHIC_DATA]" at bounding box center [620, 743] width 244 height 14
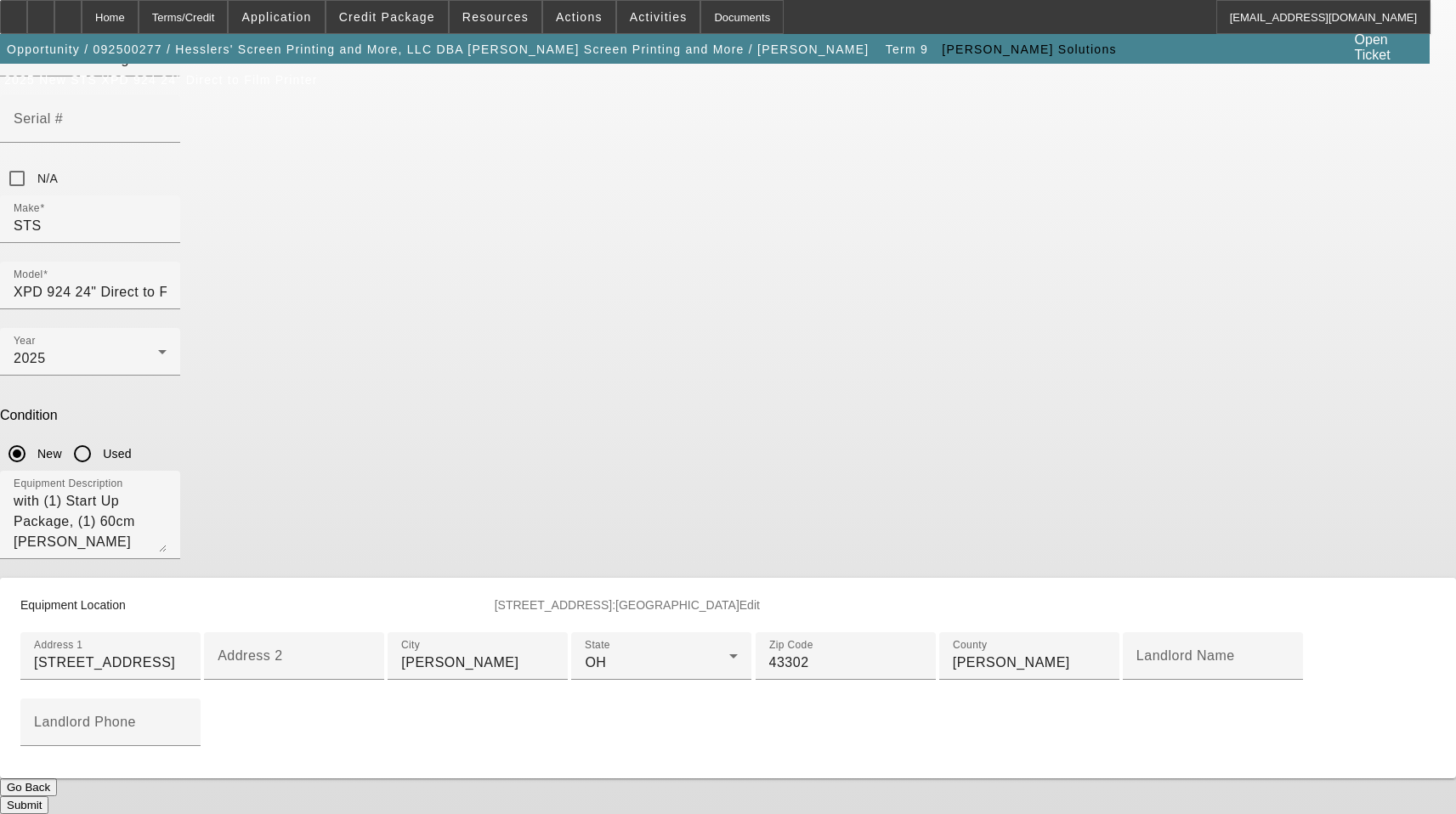
scroll to position [340, 0]
click at [187, 653] on input "[STREET_ADDRESS]" at bounding box center [110, 663] width 153 height 21
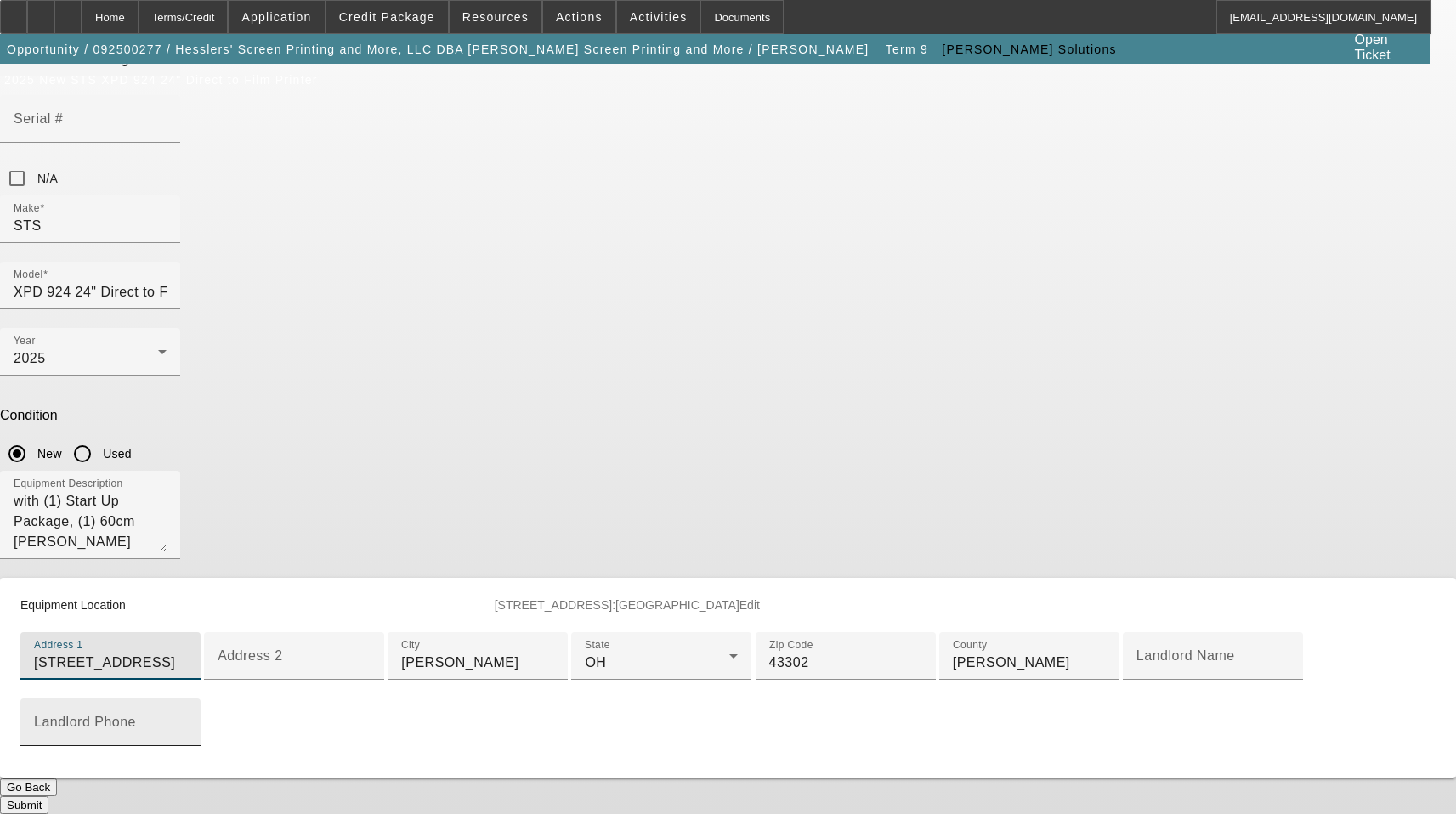
scroll to position [410, 0]
type input "[STREET_ADDRESS]"
click at [49, 796] on button "Submit" at bounding box center [24, 805] width 49 height 18
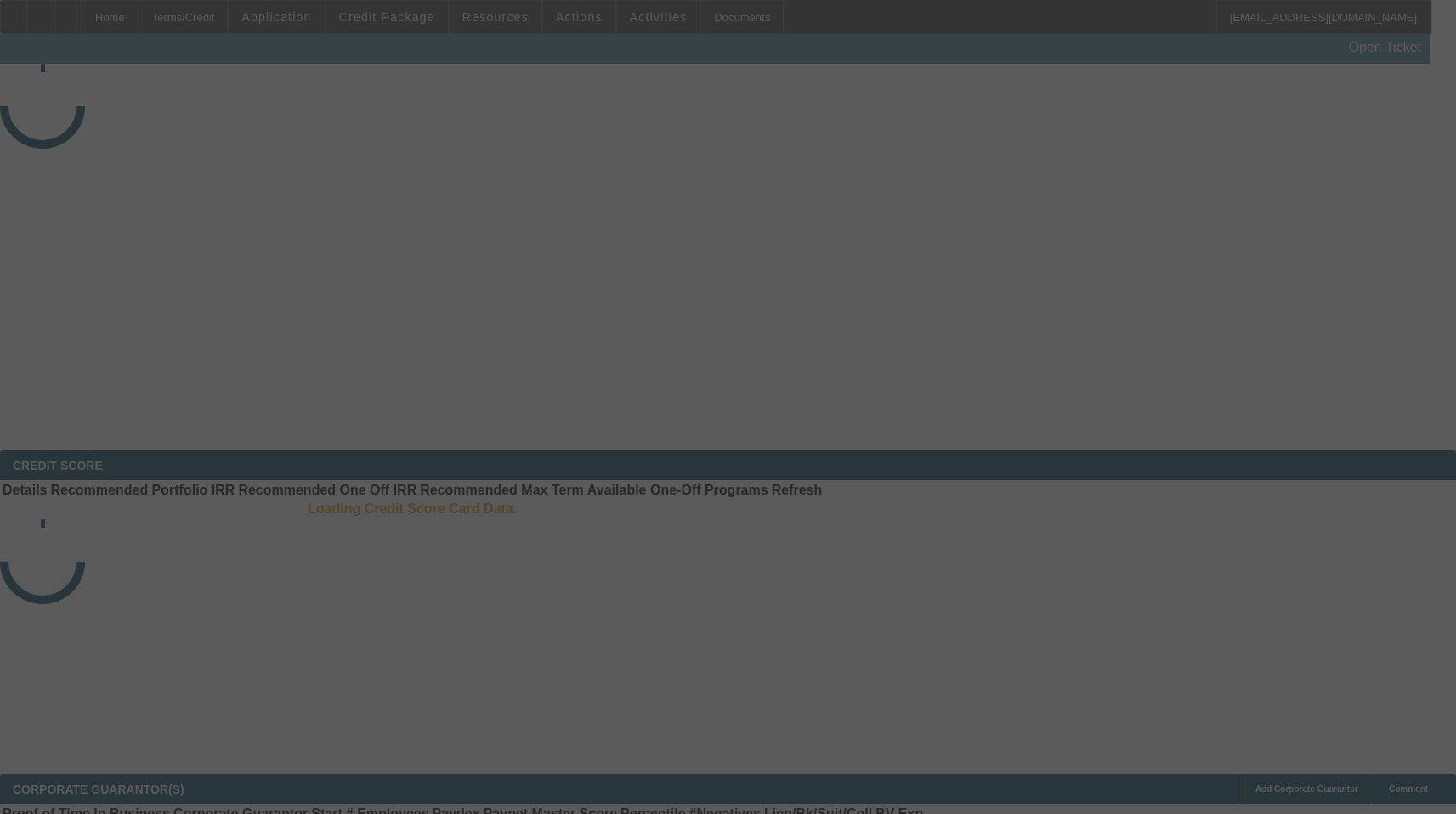
select select "3"
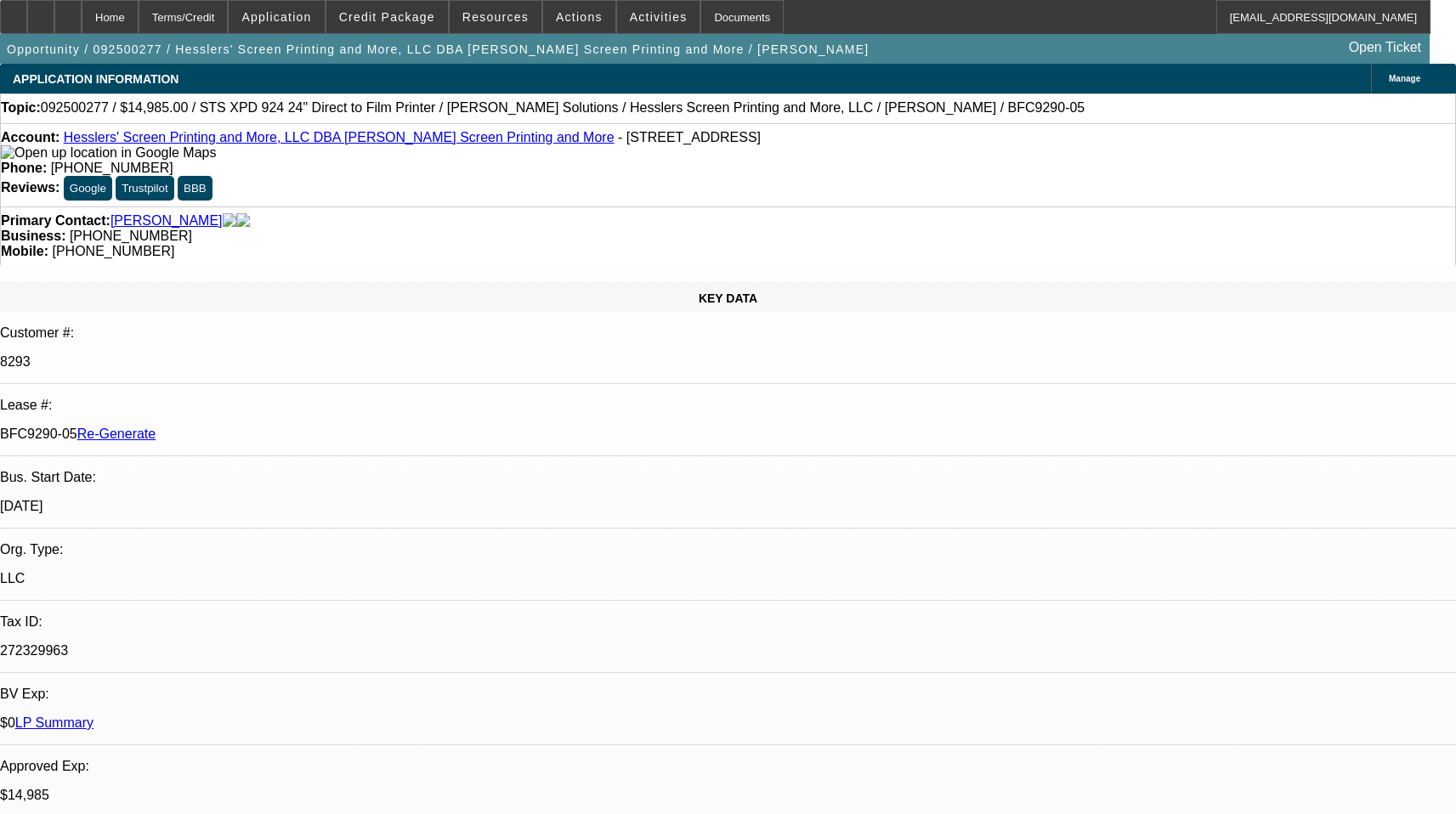
select select "0"
select select "2"
select select "0"
select select "2"
